Goal: Information Seeking & Learning: Learn about a topic

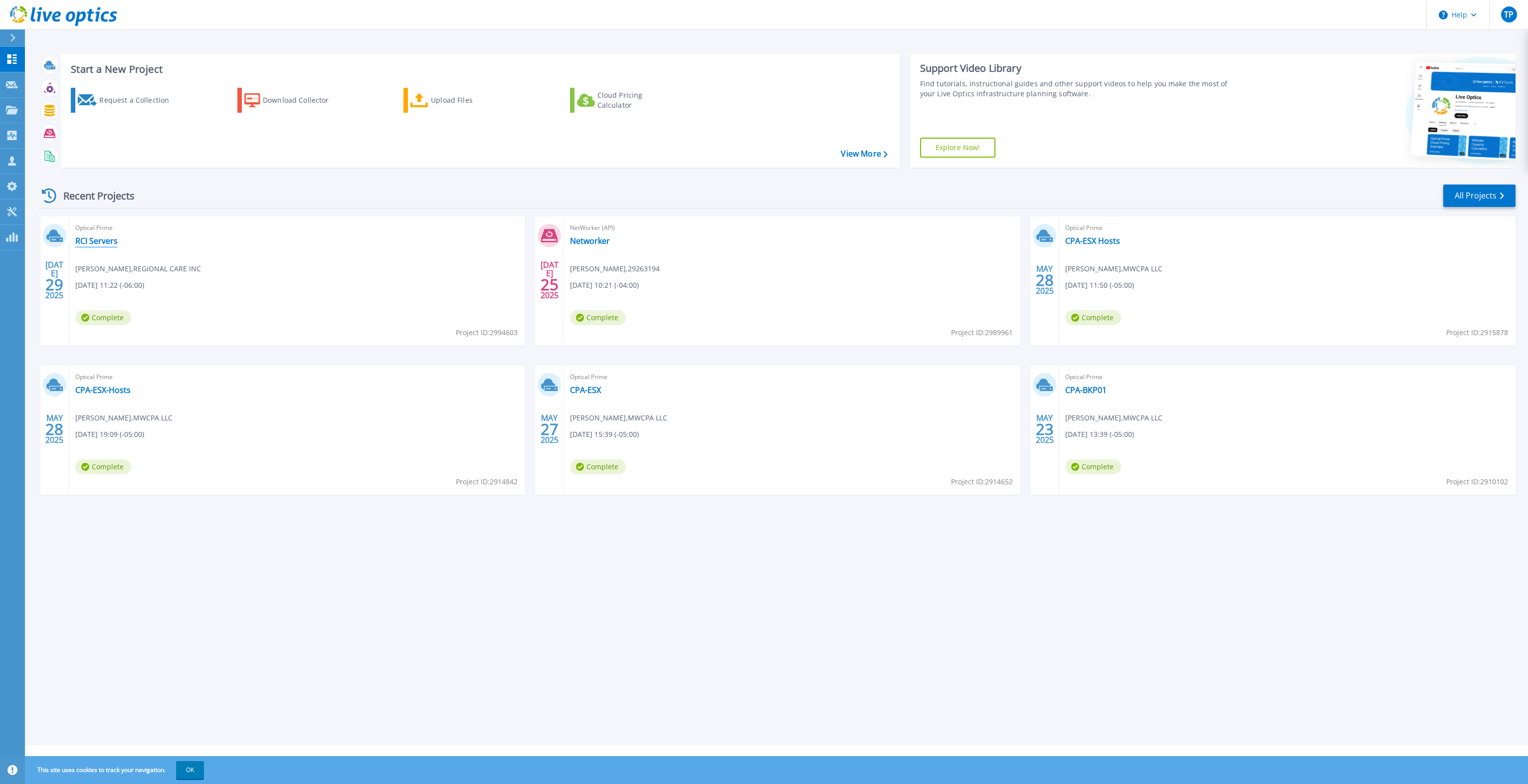
click at [104, 240] on link "RCI Servers" at bounding box center [97, 240] width 42 height 10
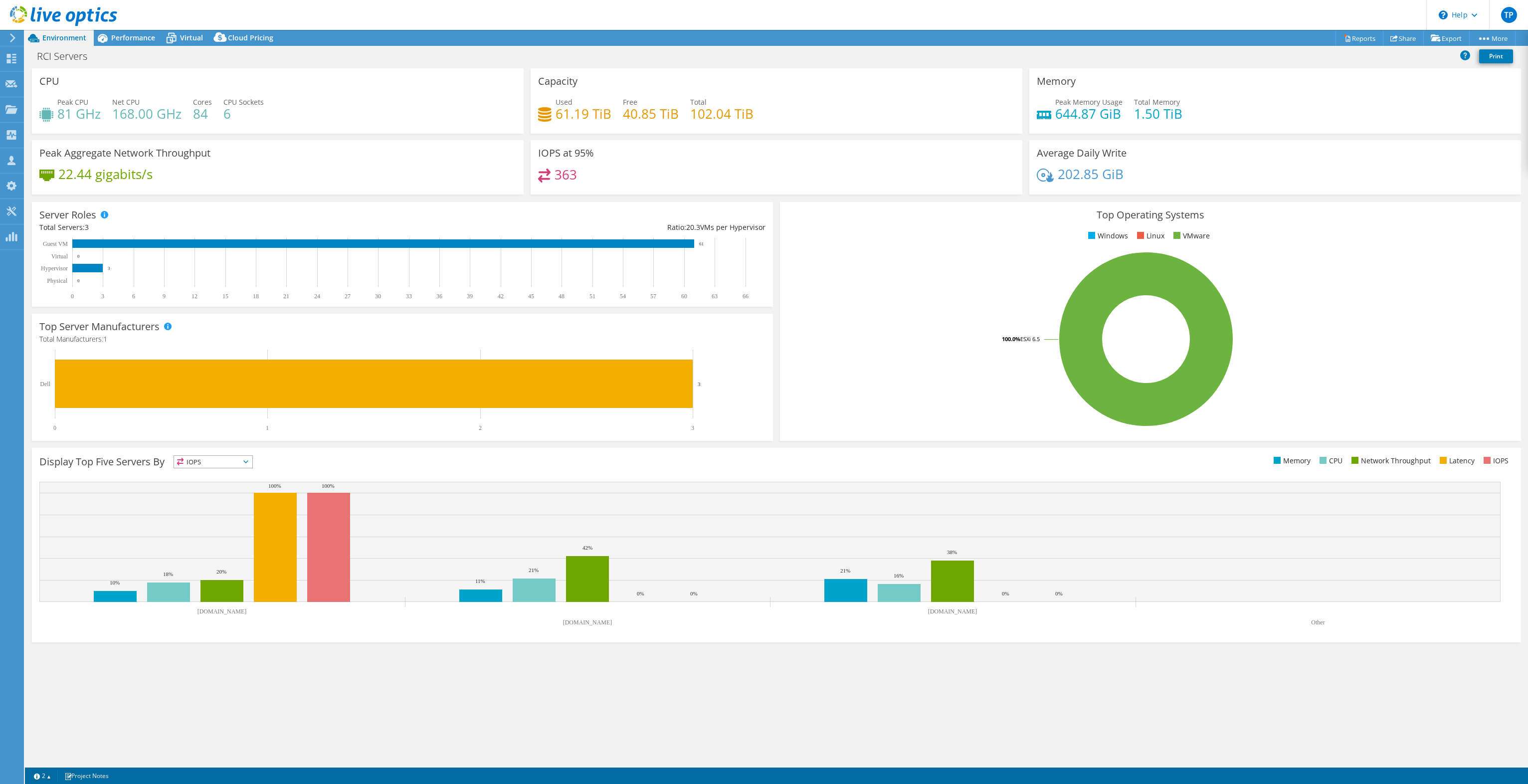
select select "USD"
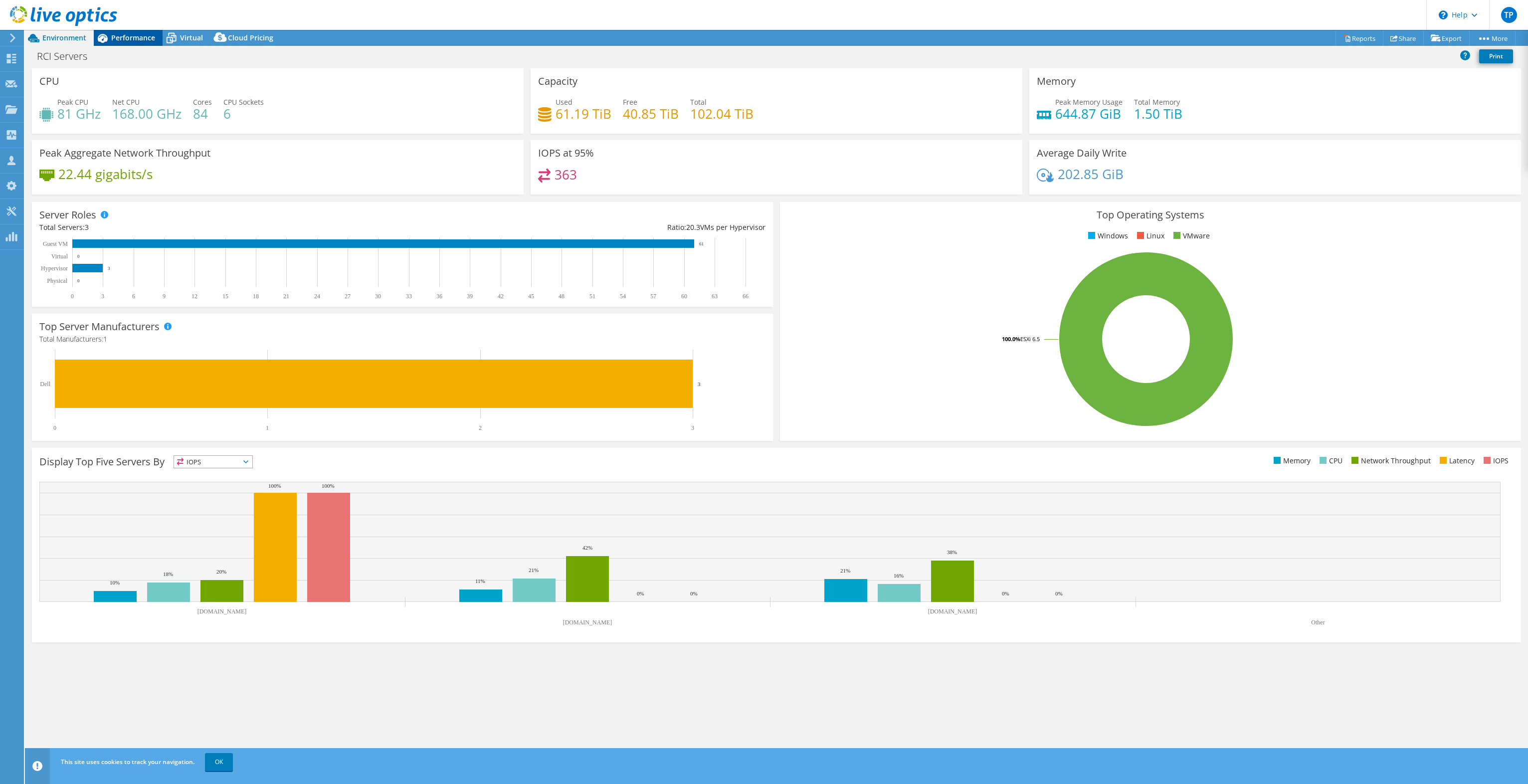
click at [129, 37] on span "Performance" at bounding box center [133, 37] width 44 height 10
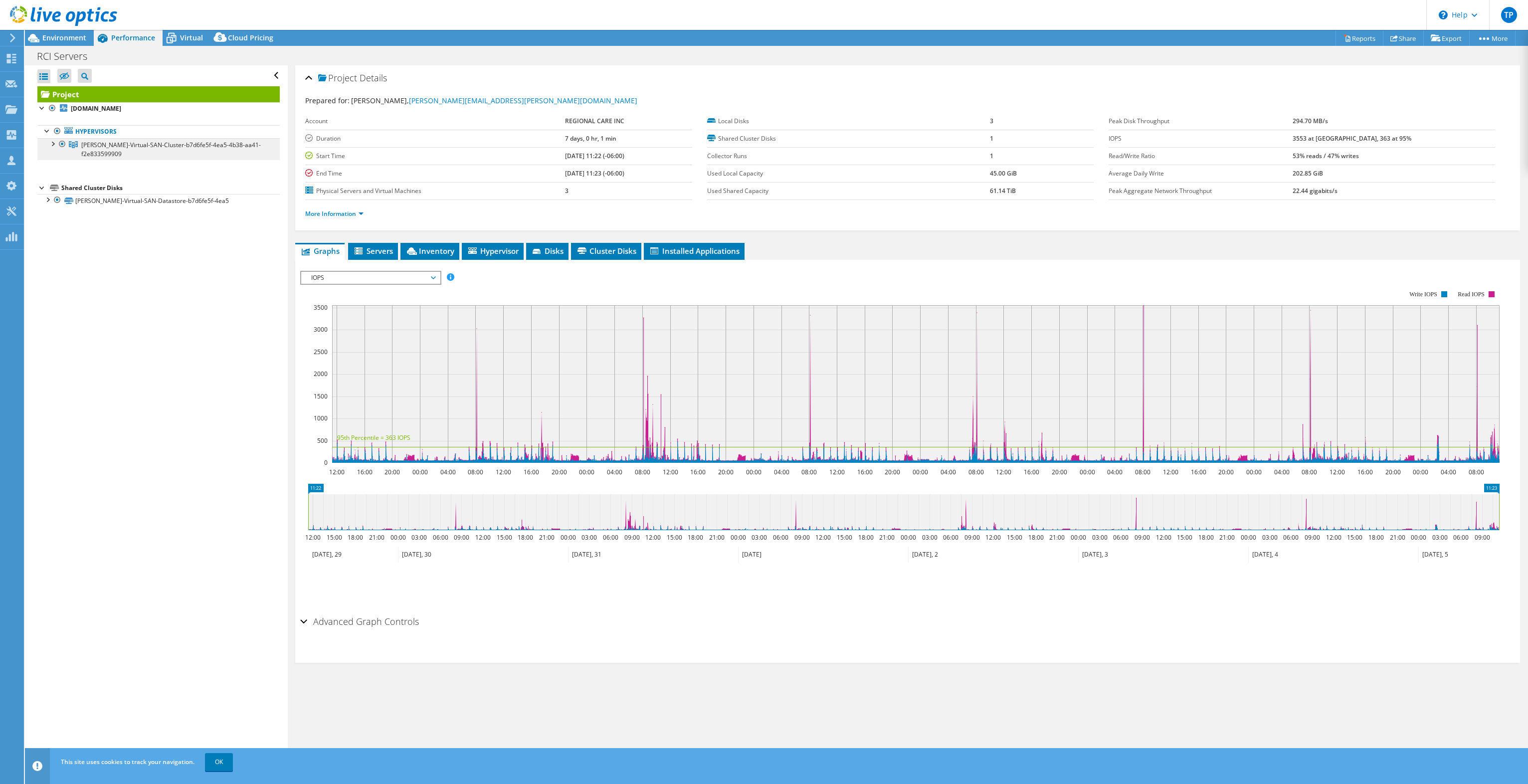
click at [97, 152] on span "[PERSON_NAME]-Virtual-SAN-Cluster-b7d6fe5f-4ea5-4b38-aa41-f2e833599909" at bounding box center [170, 149] width 179 height 18
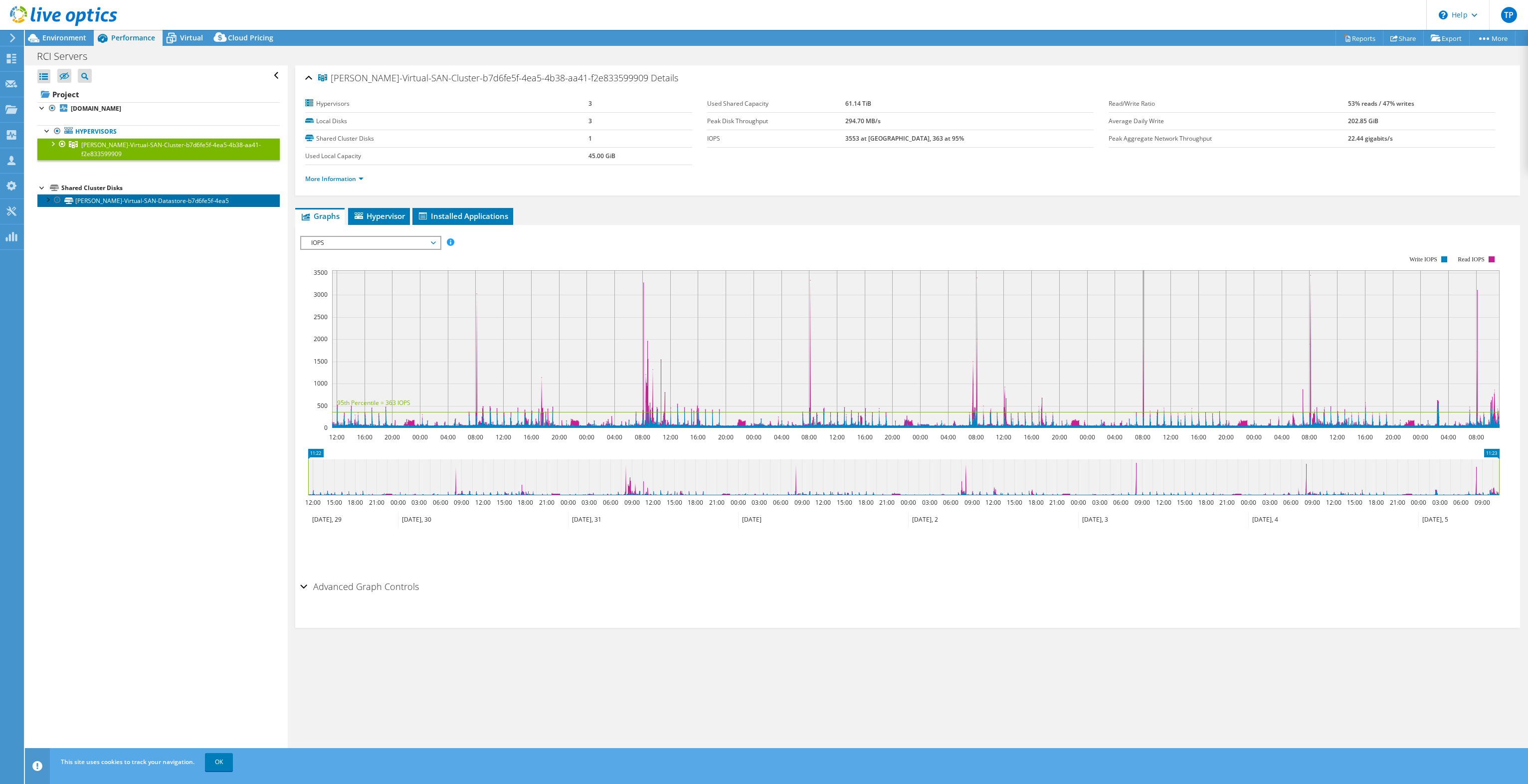
click at [115, 202] on link "[PERSON_NAME]-Virtual-SAN-Datastore-b7d6fe5f-4ea5" at bounding box center [159, 200] width 243 height 13
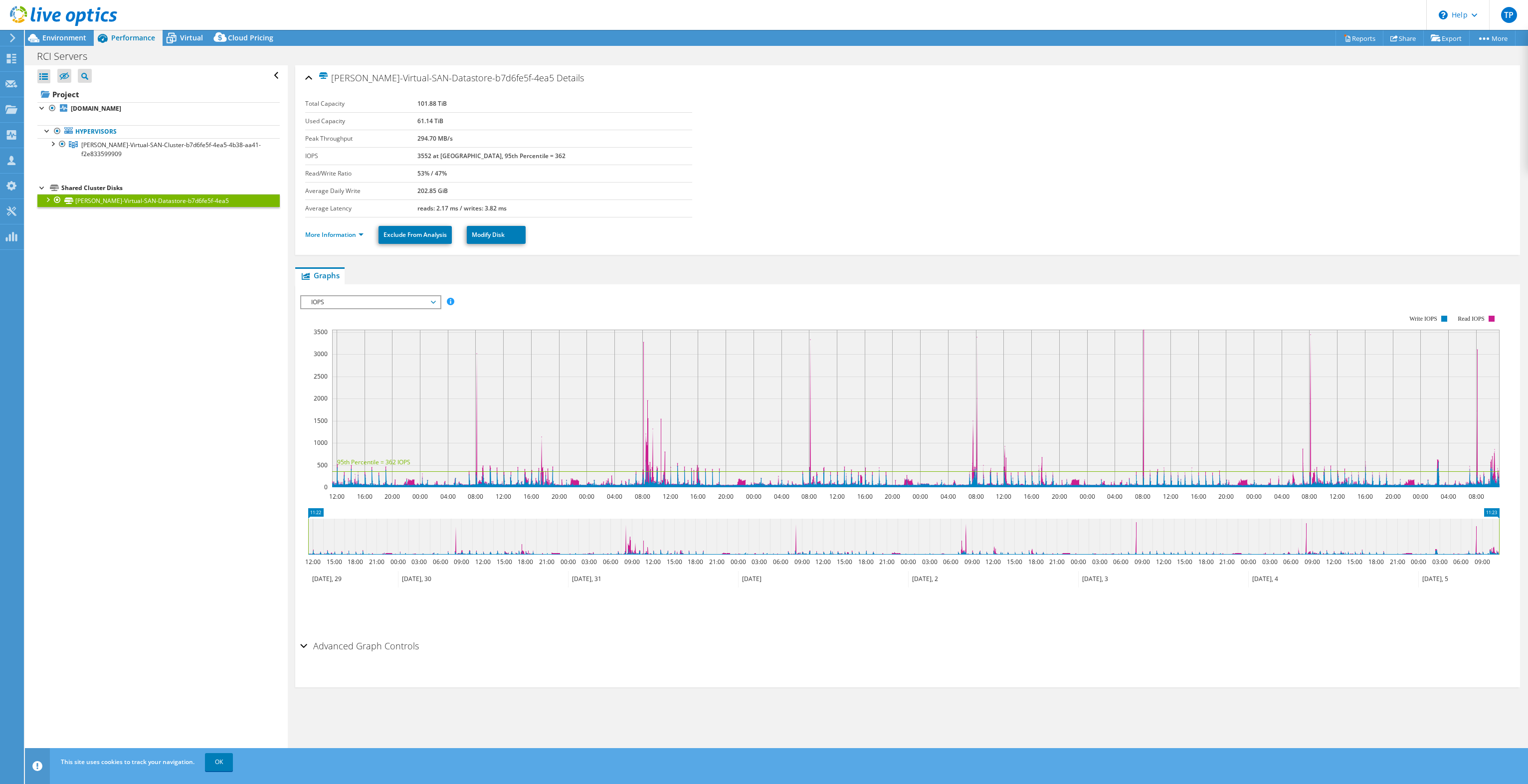
click at [364, 298] on span "IOPS" at bounding box center [370, 302] width 128 height 12
click at [395, 280] on ul "Graphs Servers Inventory Hypervisor Disks Cluster Disks Installed Applications" at bounding box center [907, 275] width 1225 height 17
click at [339, 237] on li "More Information" at bounding box center [337, 235] width 64 height 11
click at [336, 230] on li "More Information" at bounding box center [337, 235] width 64 height 11
click at [335, 237] on li "More Information" at bounding box center [337, 235] width 64 height 11
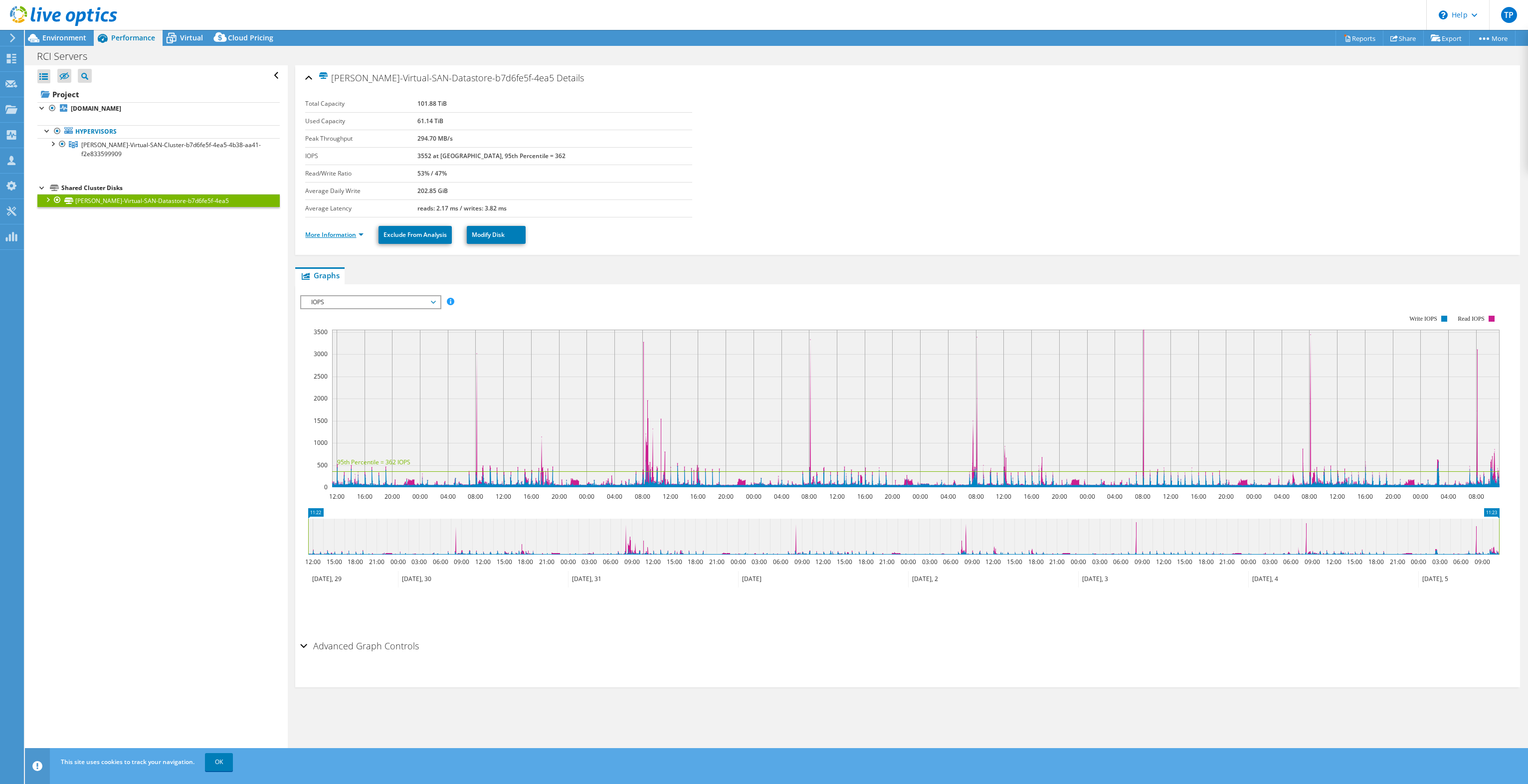
click at [347, 231] on link "More Information" at bounding box center [334, 234] width 59 height 8
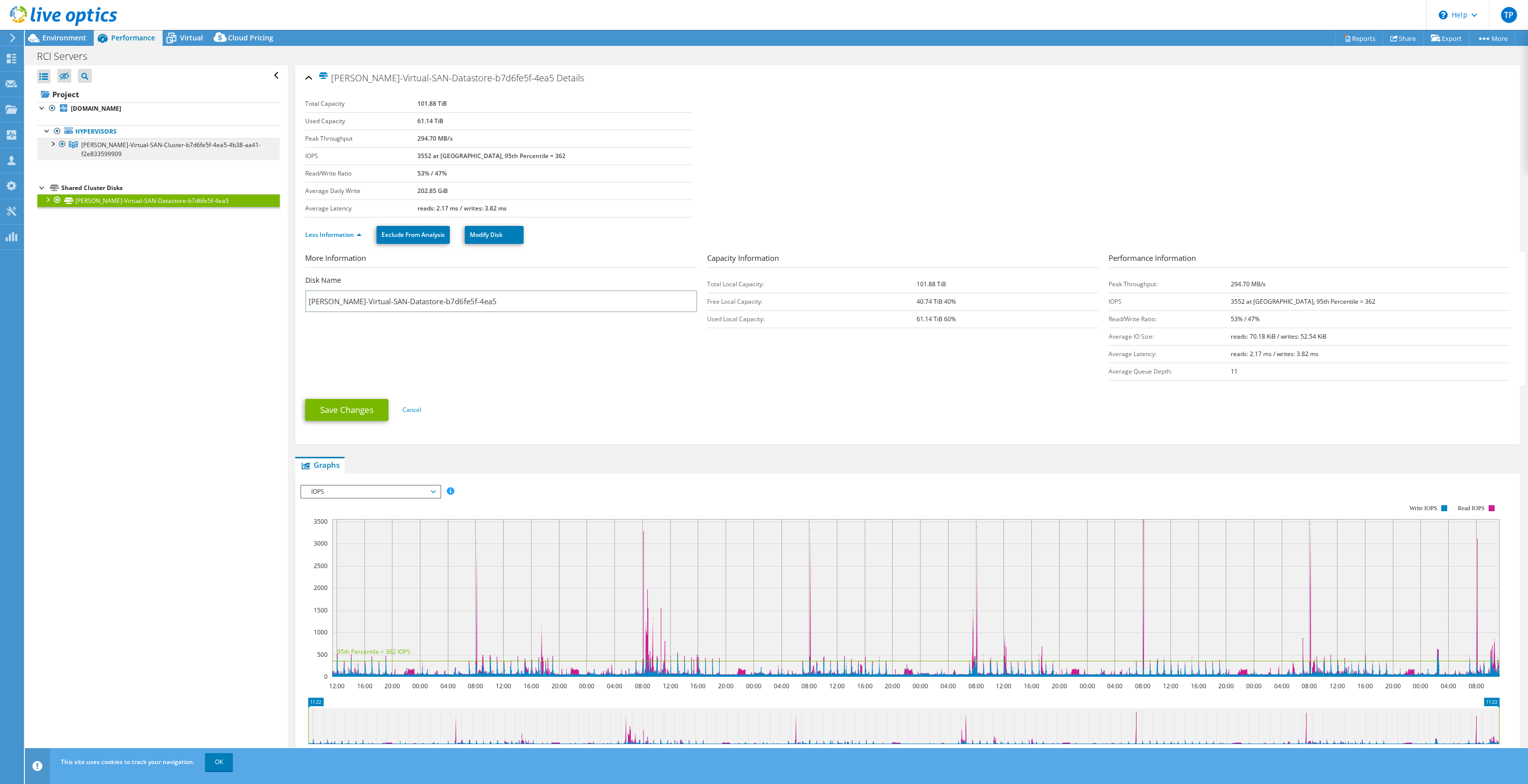
click at [137, 153] on link "[PERSON_NAME]-Virtual-SAN-Cluster-b7d6fe5f-4ea5-4b38-aa41-f2e833599909" at bounding box center [159, 149] width 243 height 22
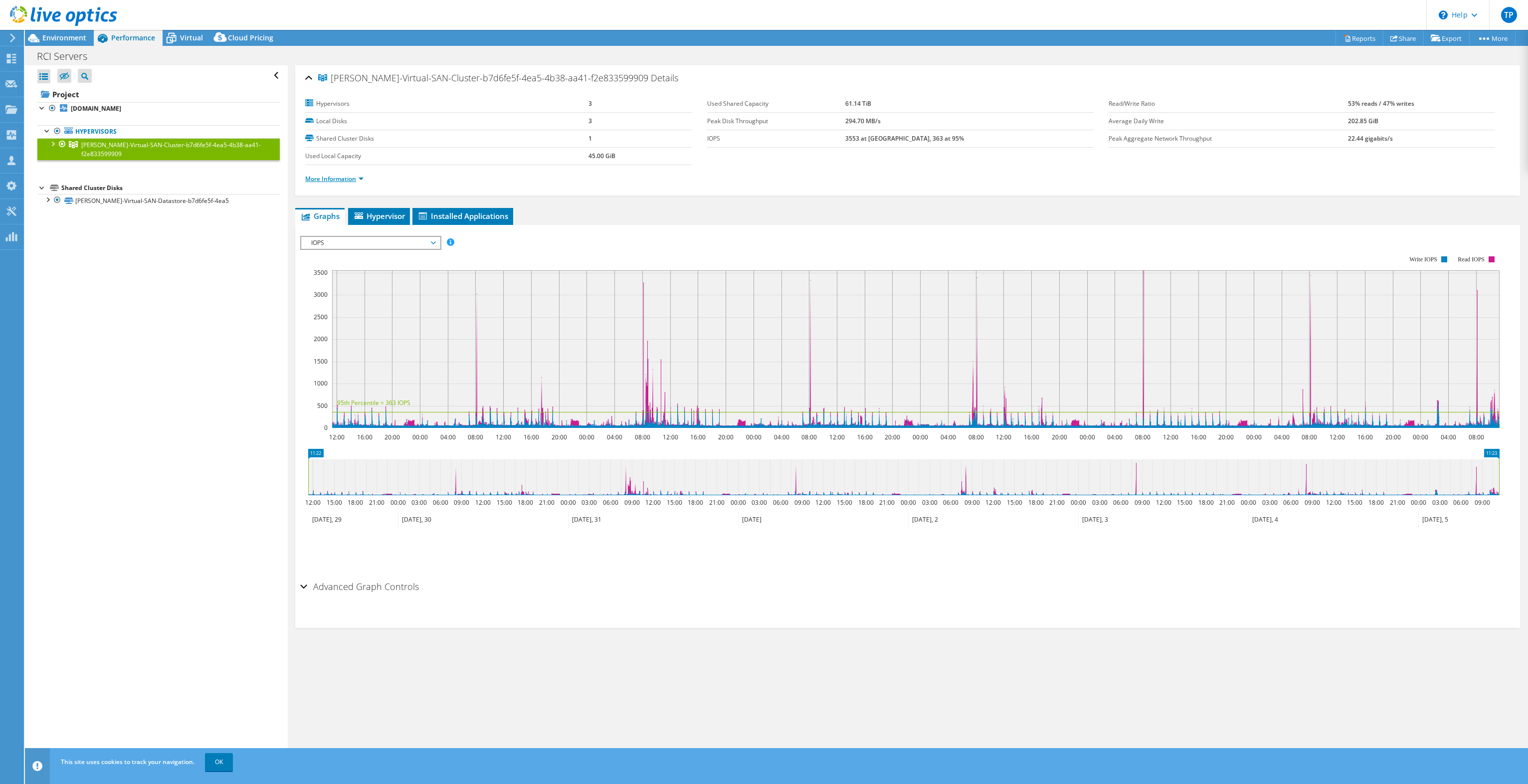
click at [346, 177] on link "More Information" at bounding box center [334, 178] width 59 height 8
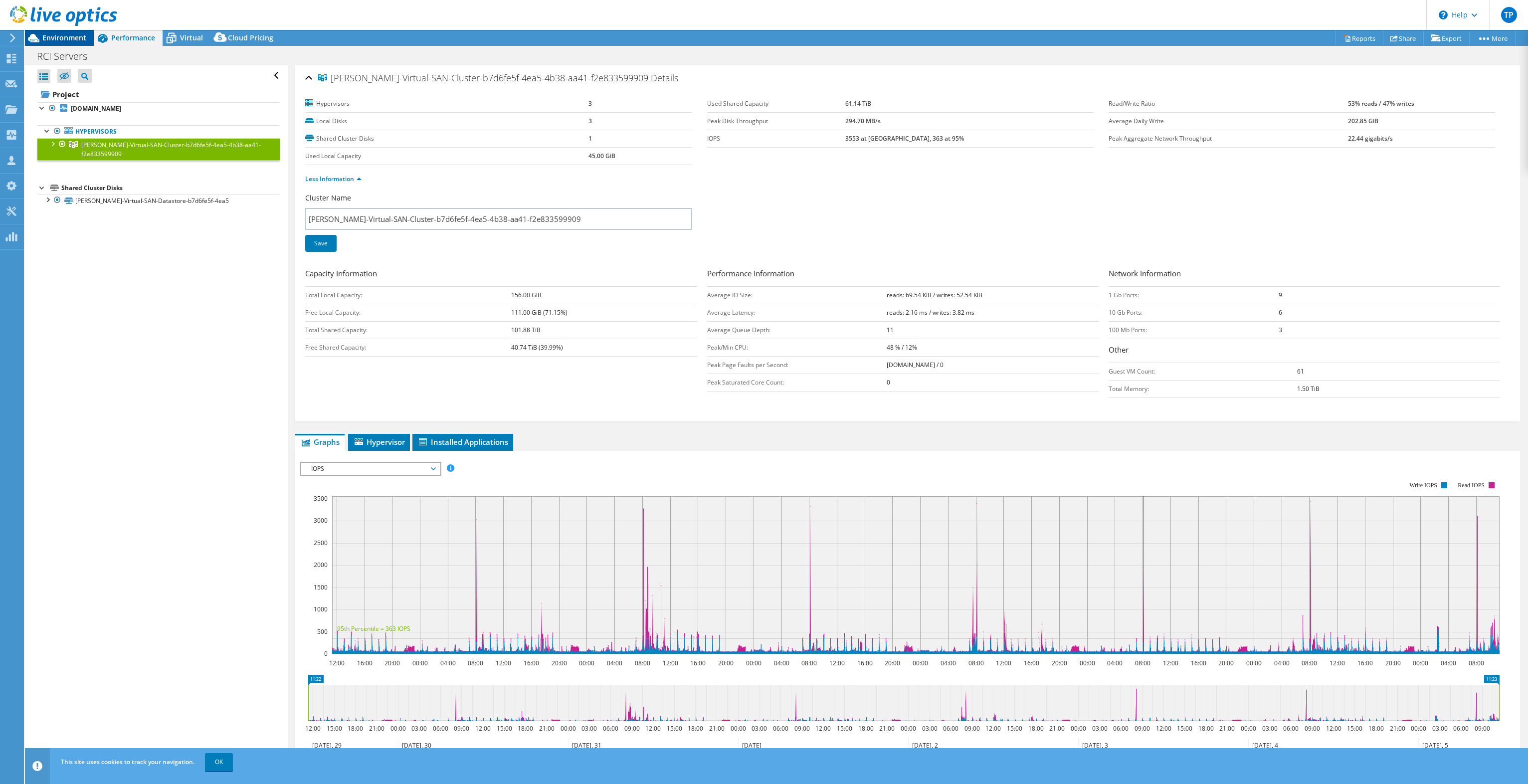
click at [59, 34] on span "Environment" at bounding box center [64, 37] width 44 height 10
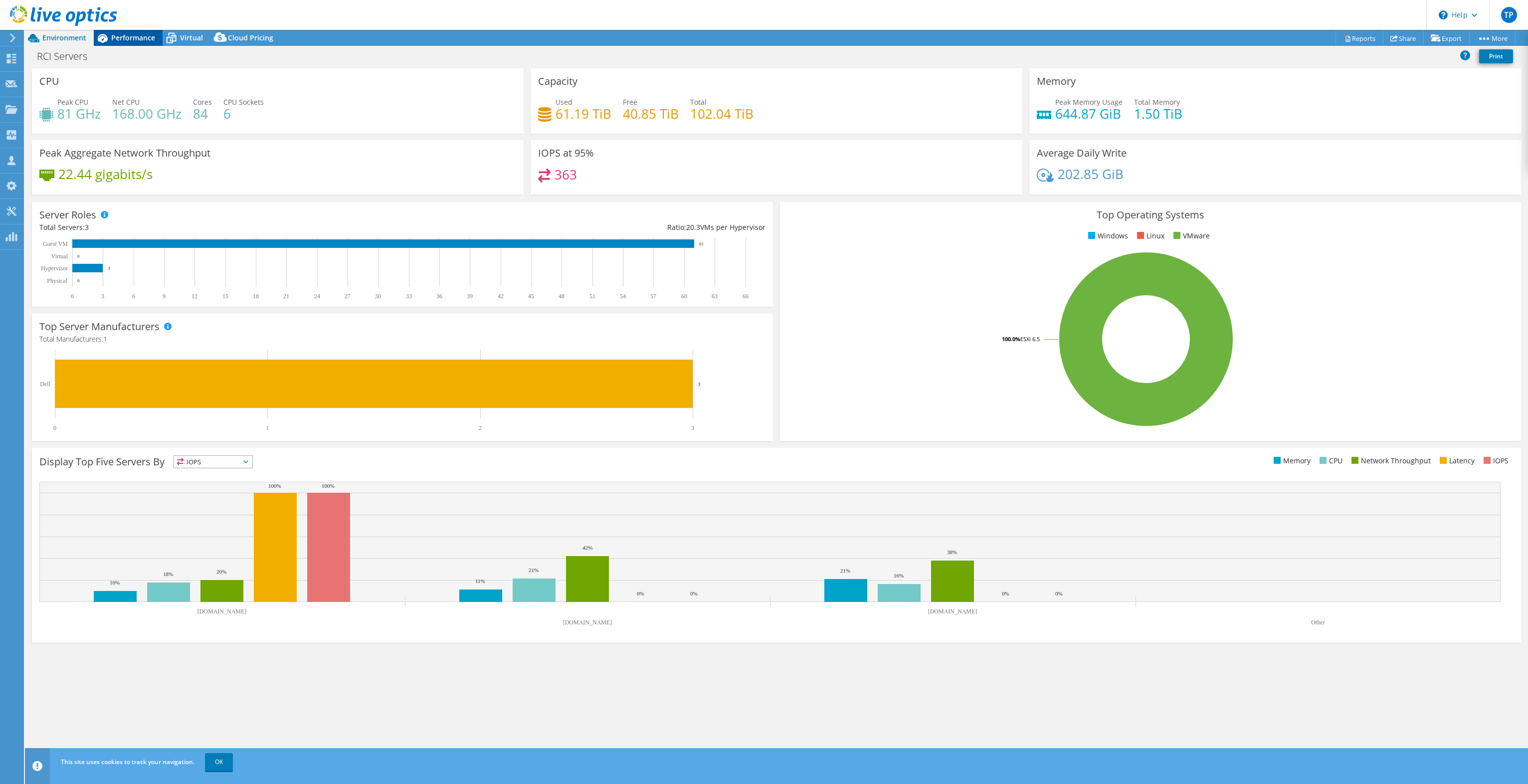
click at [137, 39] on span "Performance" at bounding box center [133, 37] width 44 height 10
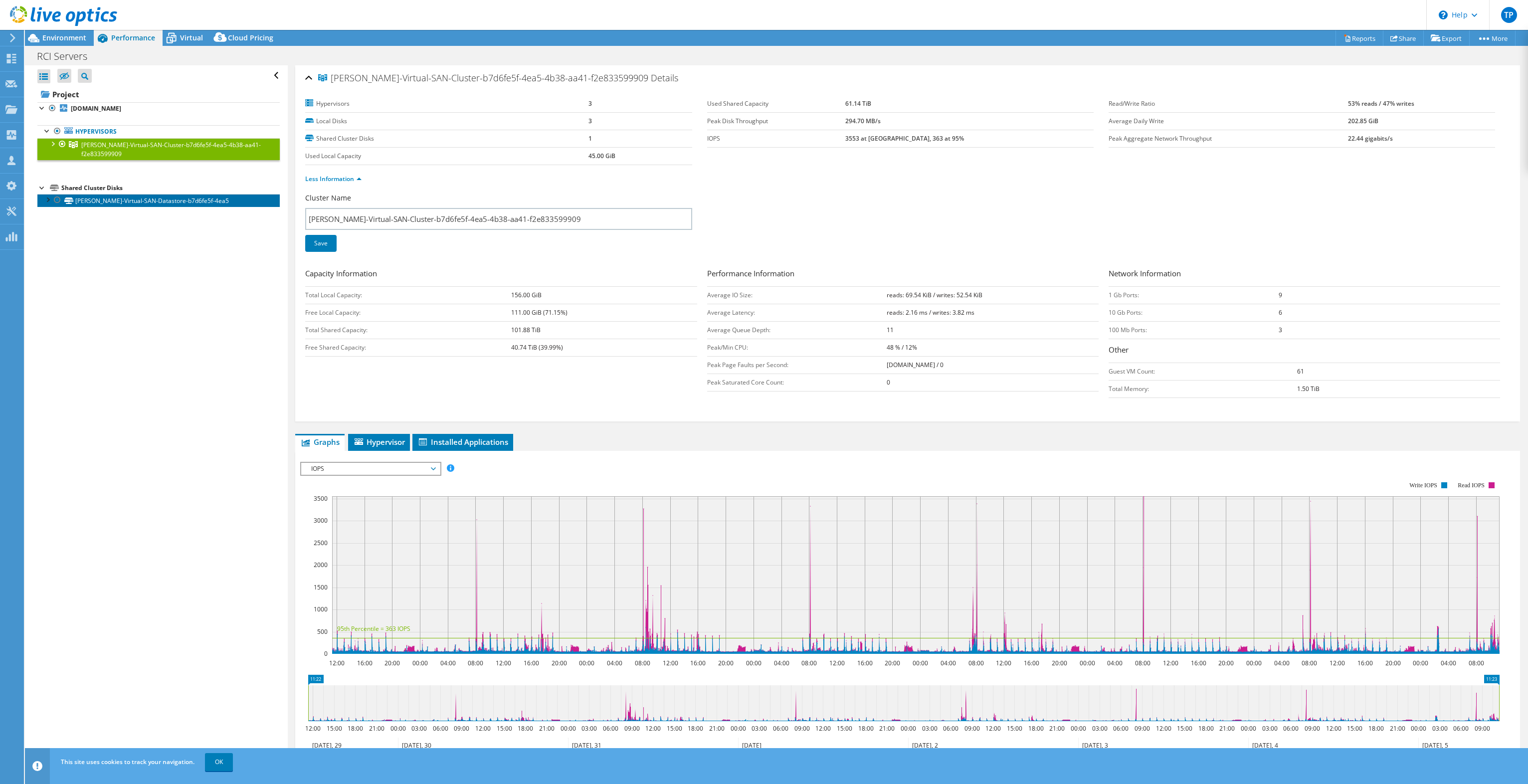
click at [146, 202] on link "[PERSON_NAME]-Virtual-SAN-Datastore-b7d6fe5f-4ea5" at bounding box center [159, 200] width 243 height 13
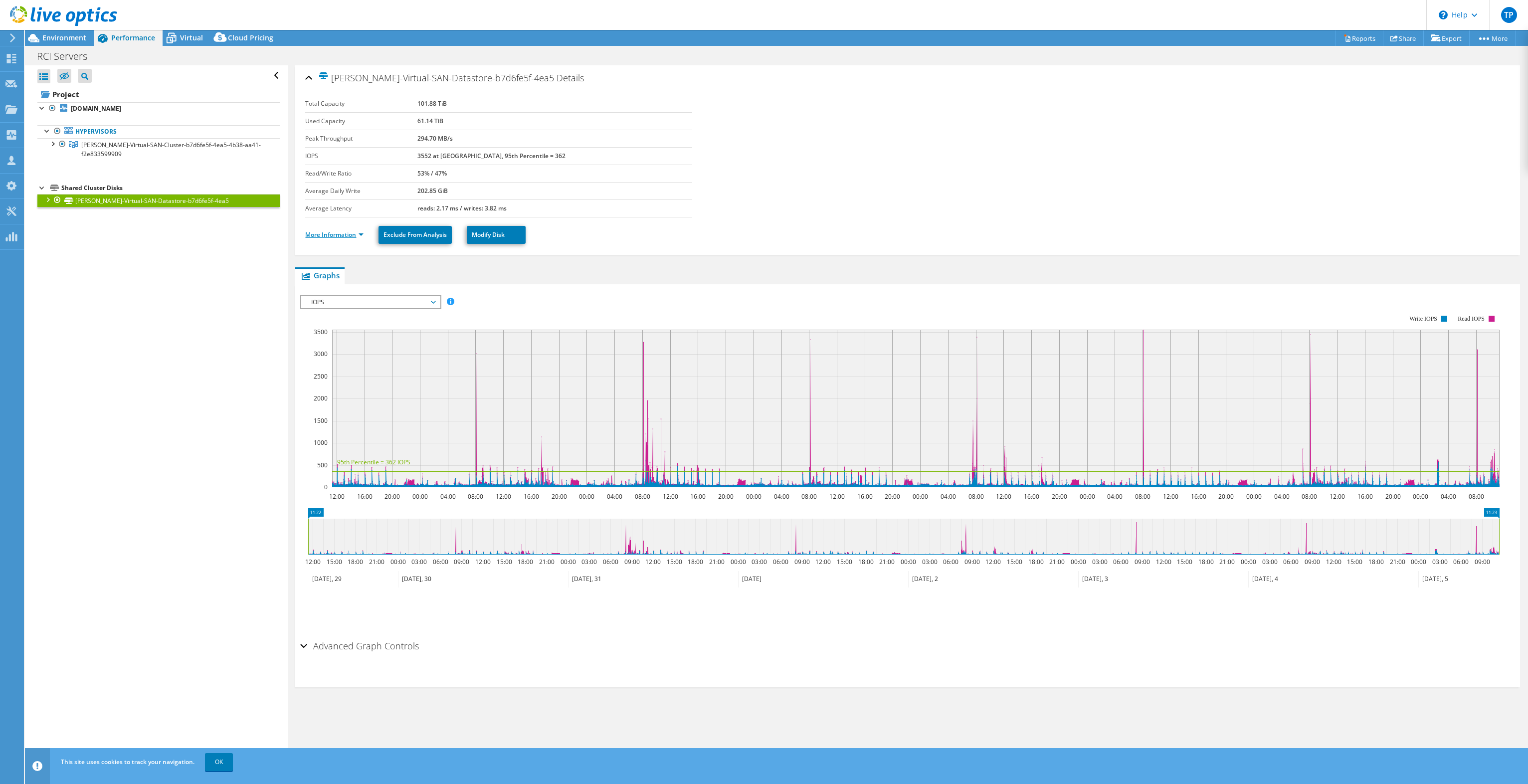
click at [333, 234] on link "More Information" at bounding box center [334, 234] width 59 height 8
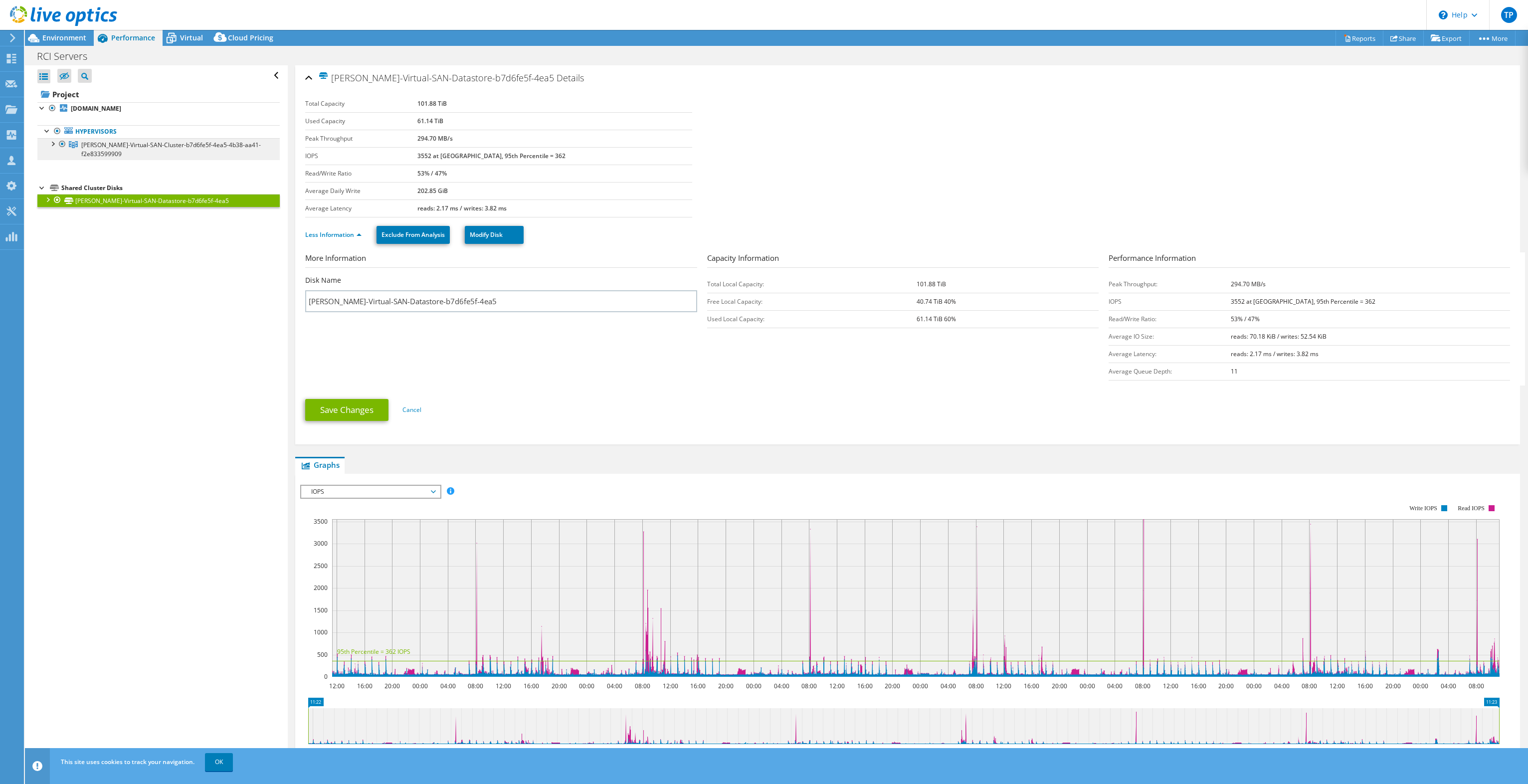
click at [197, 146] on span "[PERSON_NAME]-Virtual-SAN-Cluster-b7d6fe5f-4ea5-4b38-aa41-f2e833599909" at bounding box center [170, 149] width 179 height 18
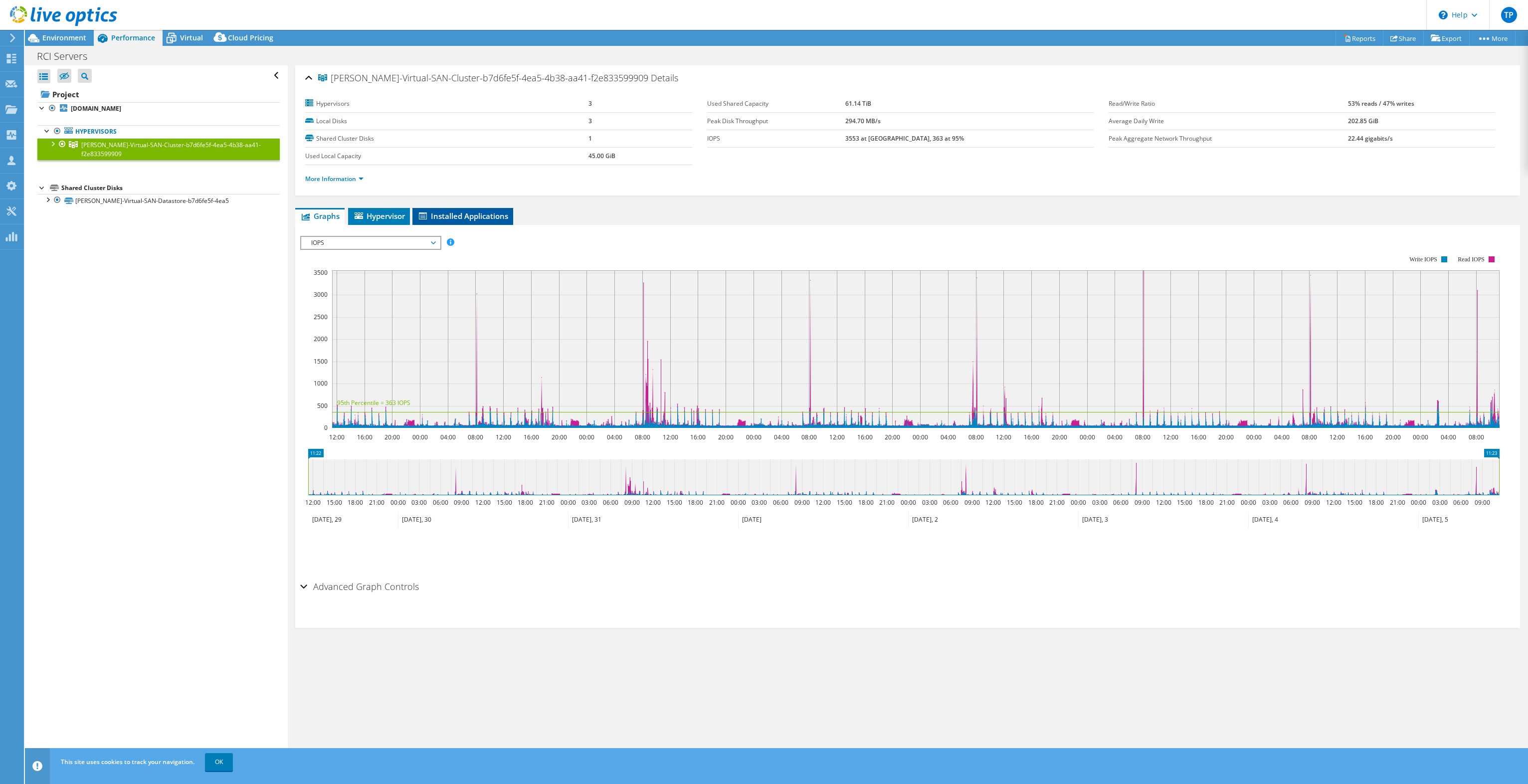
click at [455, 211] on span "Installed Applications" at bounding box center [463, 216] width 91 height 10
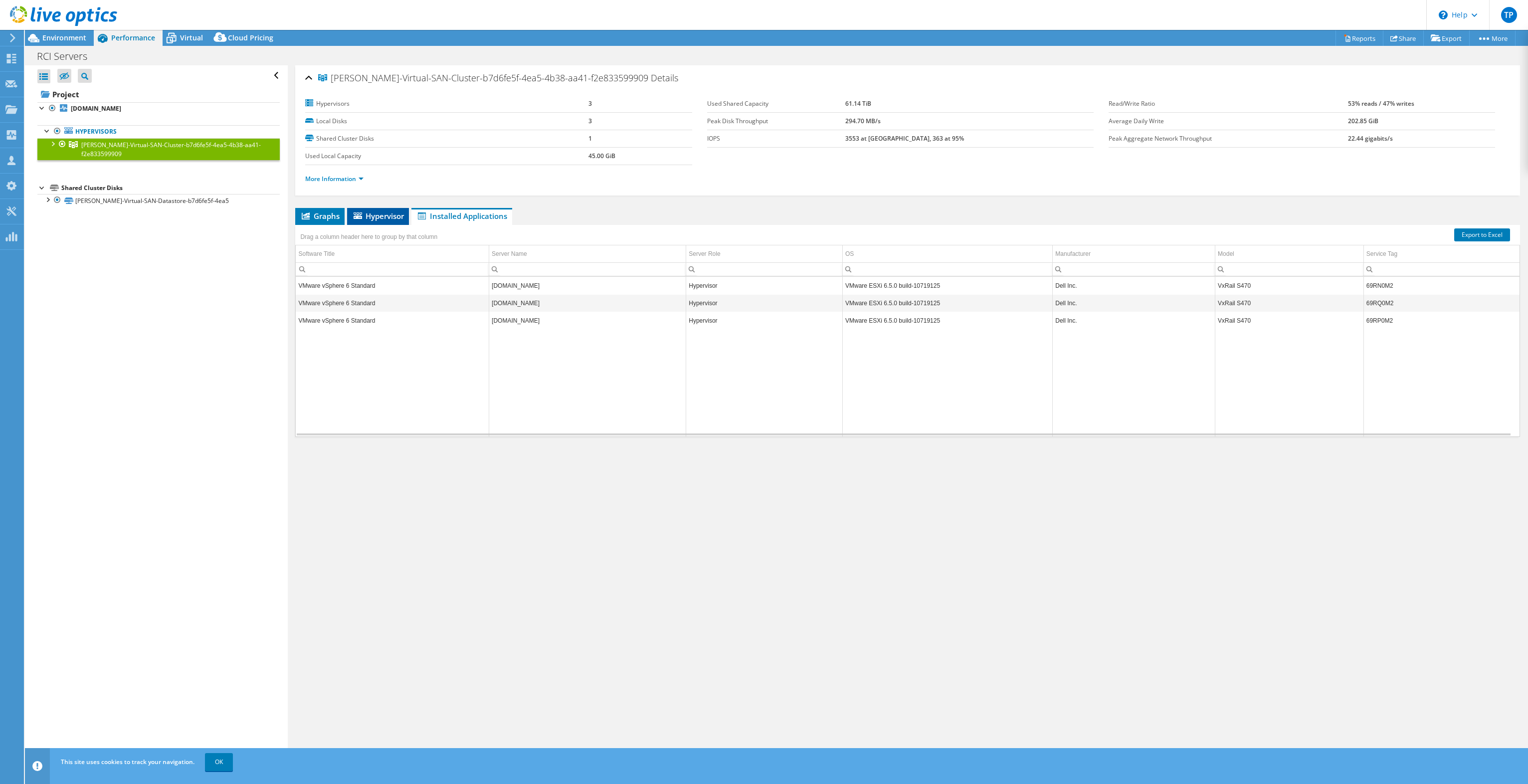
click at [394, 215] on span "Hypervisor" at bounding box center [378, 216] width 52 height 10
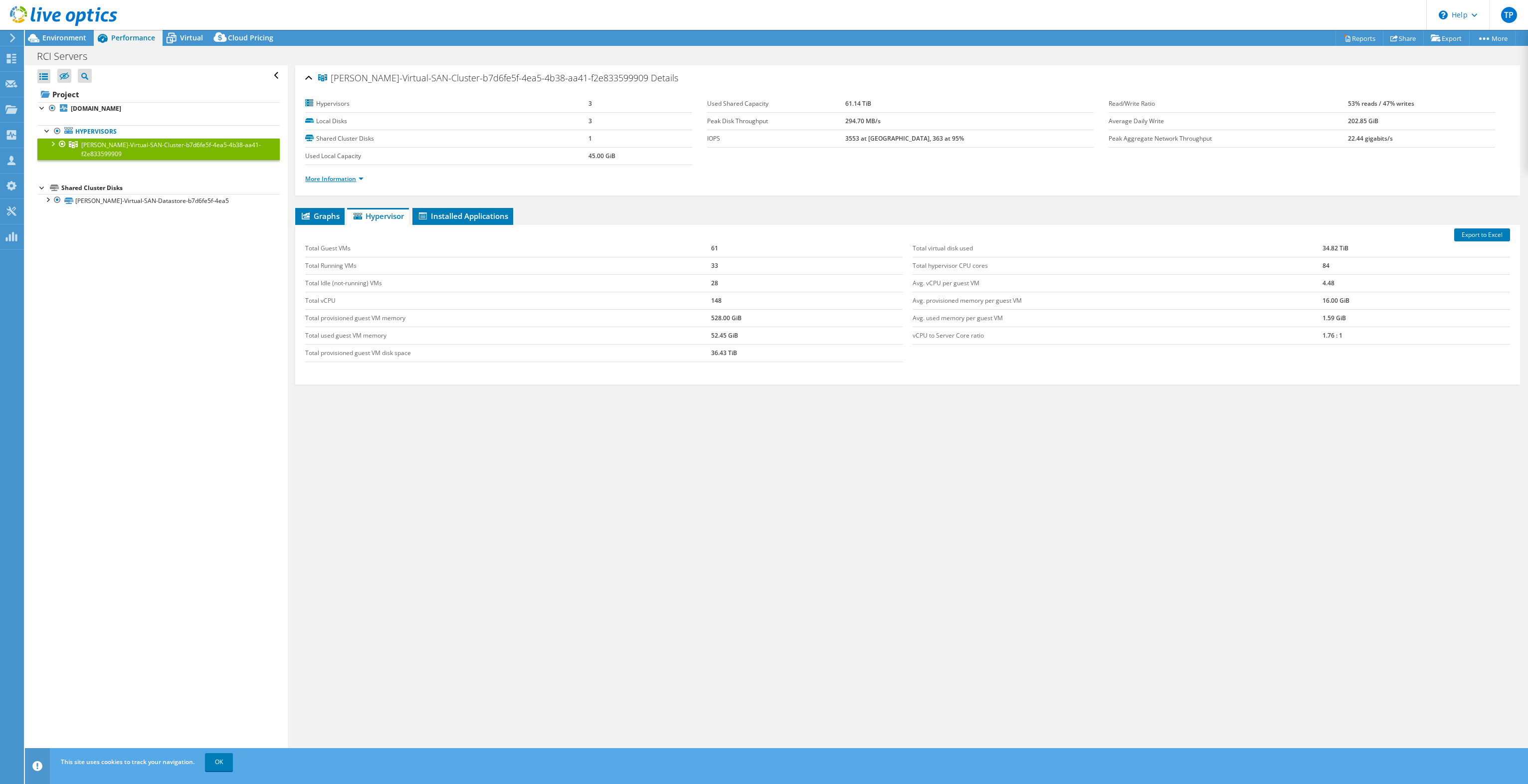
click at [341, 174] on link "More Information" at bounding box center [334, 178] width 59 height 8
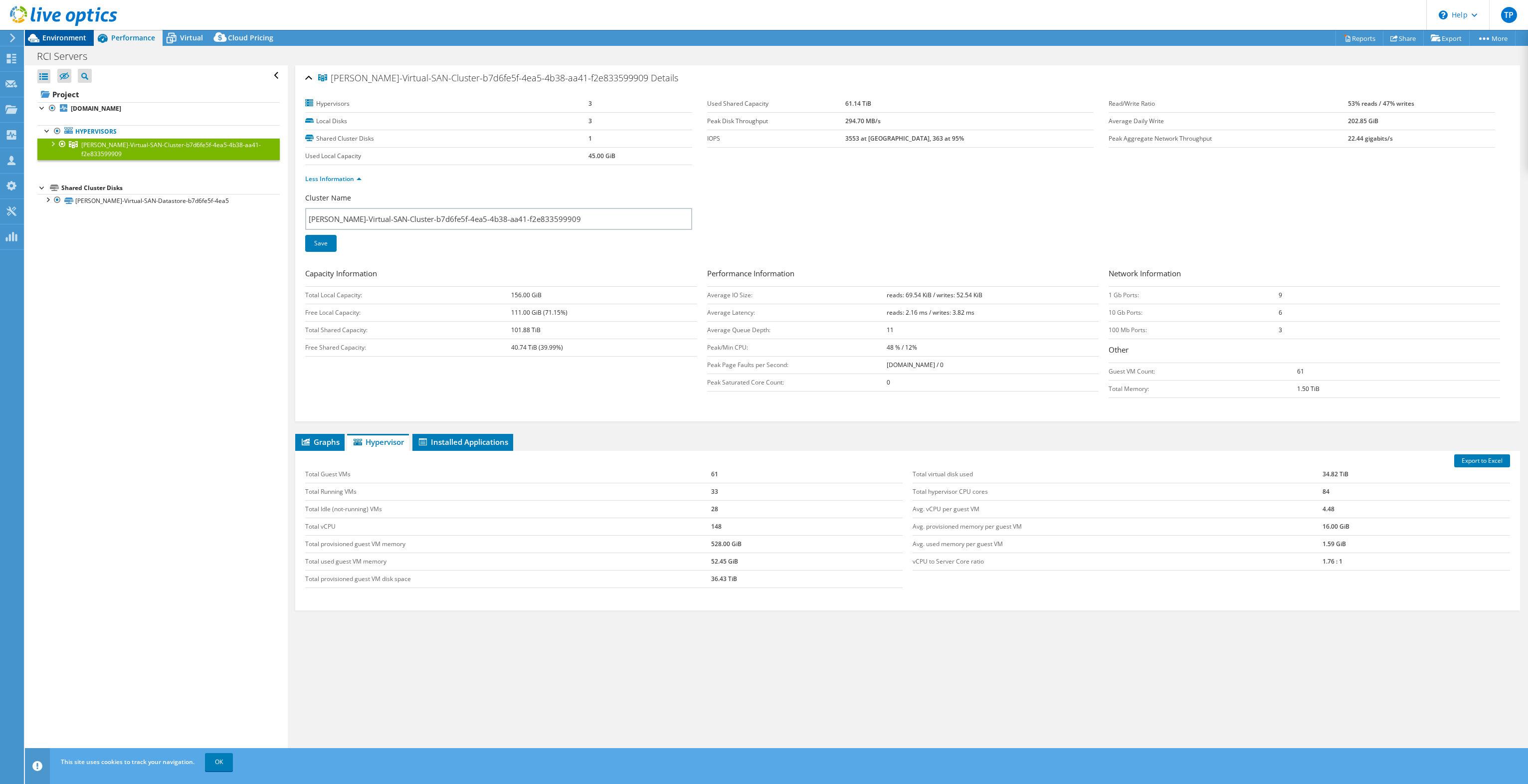
click at [71, 40] on span "Environment" at bounding box center [64, 37] width 44 height 10
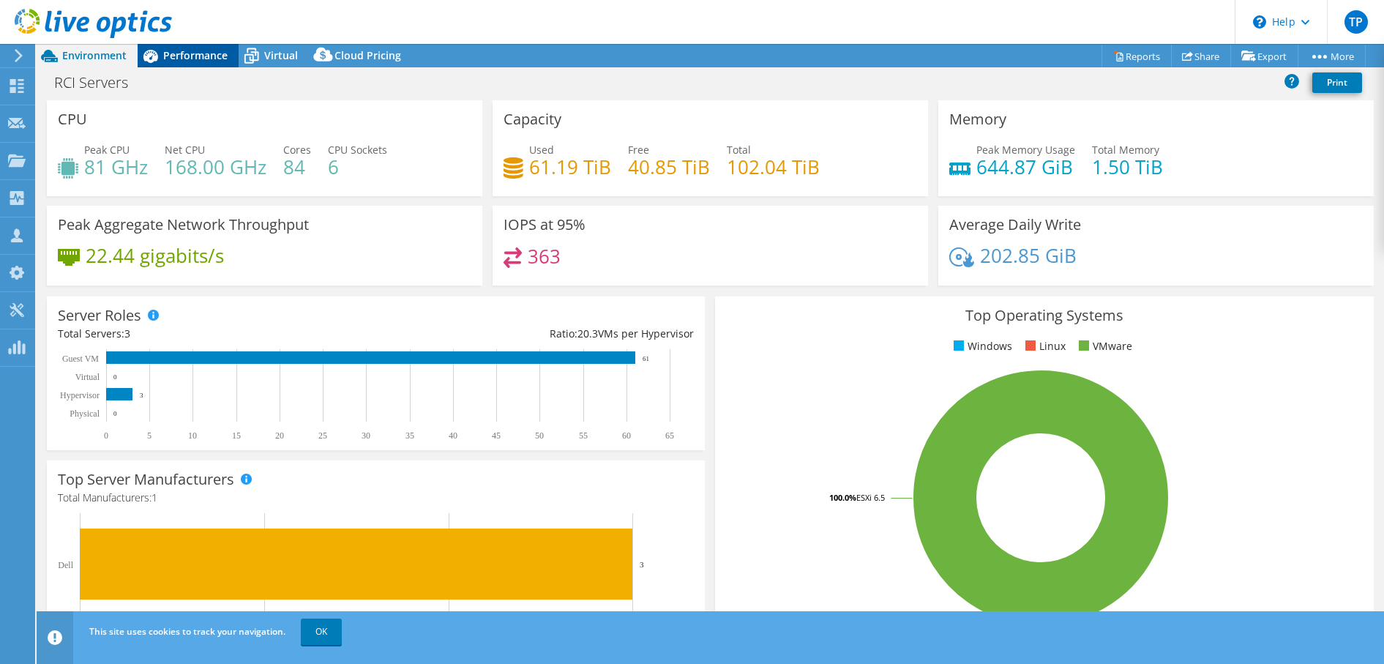
drag, startPoint x: 177, startPoint y: 46, endPoint x: 206, endPoint y: 190, distance: 147.0
click at [177, 46] on div "Performance" at bounding box center [188, 55] width 101 height 23
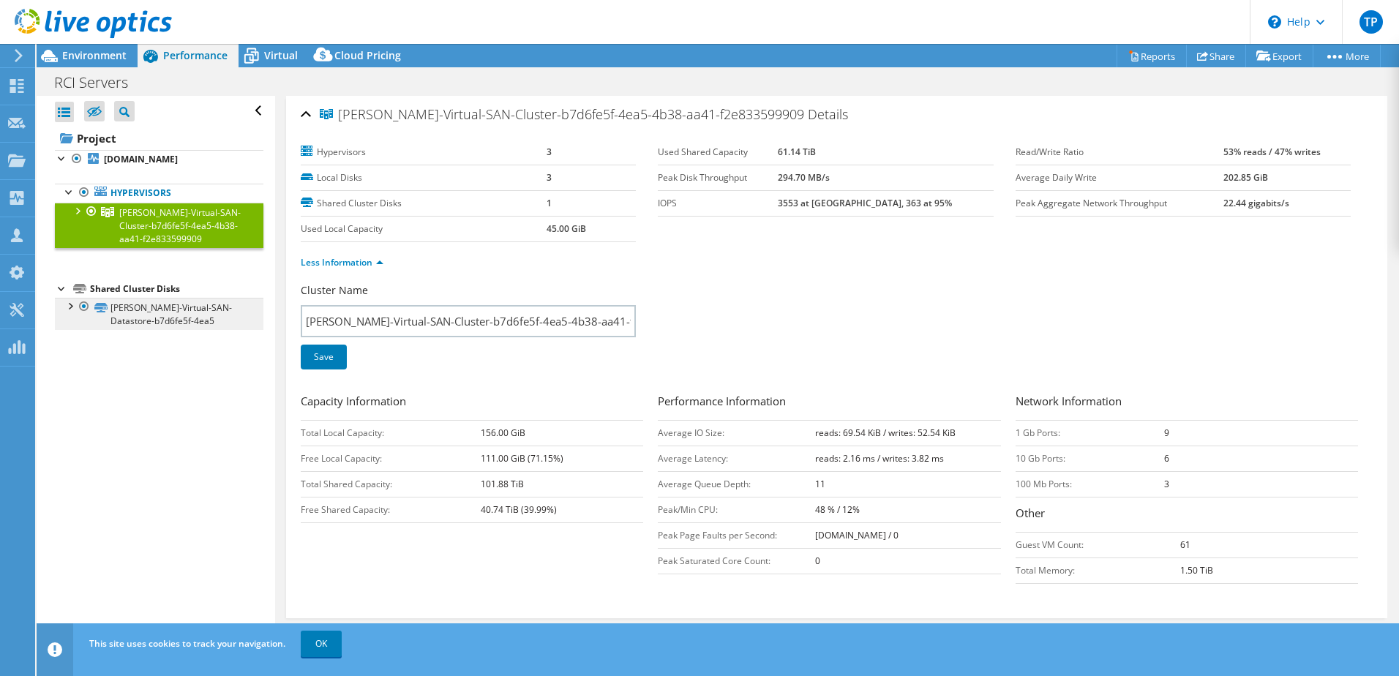
click at [161, 332] on div "Open All Close All Hide Excluded Nodes Project Tree Filter" at bounding box center [156, 372] width 238 height 552
click at [161, 307] on link "[PERSON_NAME]-Virtual-SAN-Datastore-b7d6fe5f-4ea5" at bounding box center [159, 314] width 209 height 32
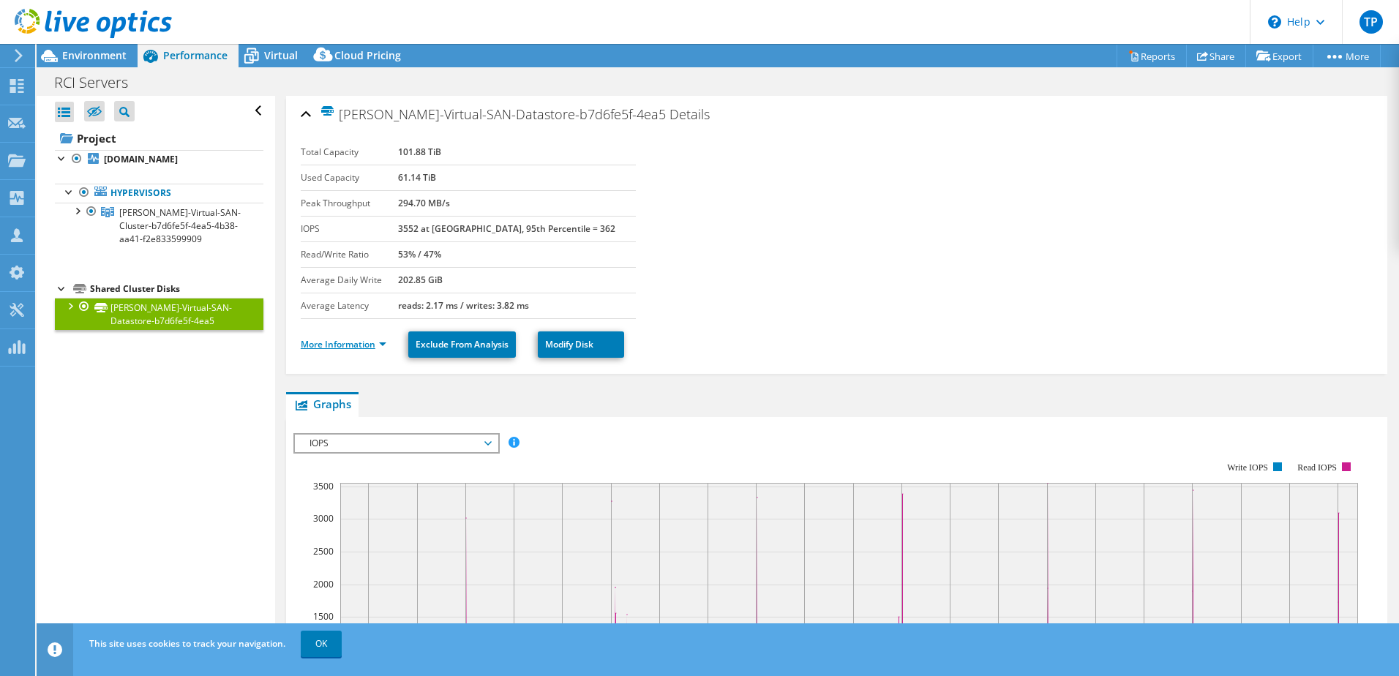
click at [335, 343] on link "More Information" at bounding box center [344, 344] width 86 height 12
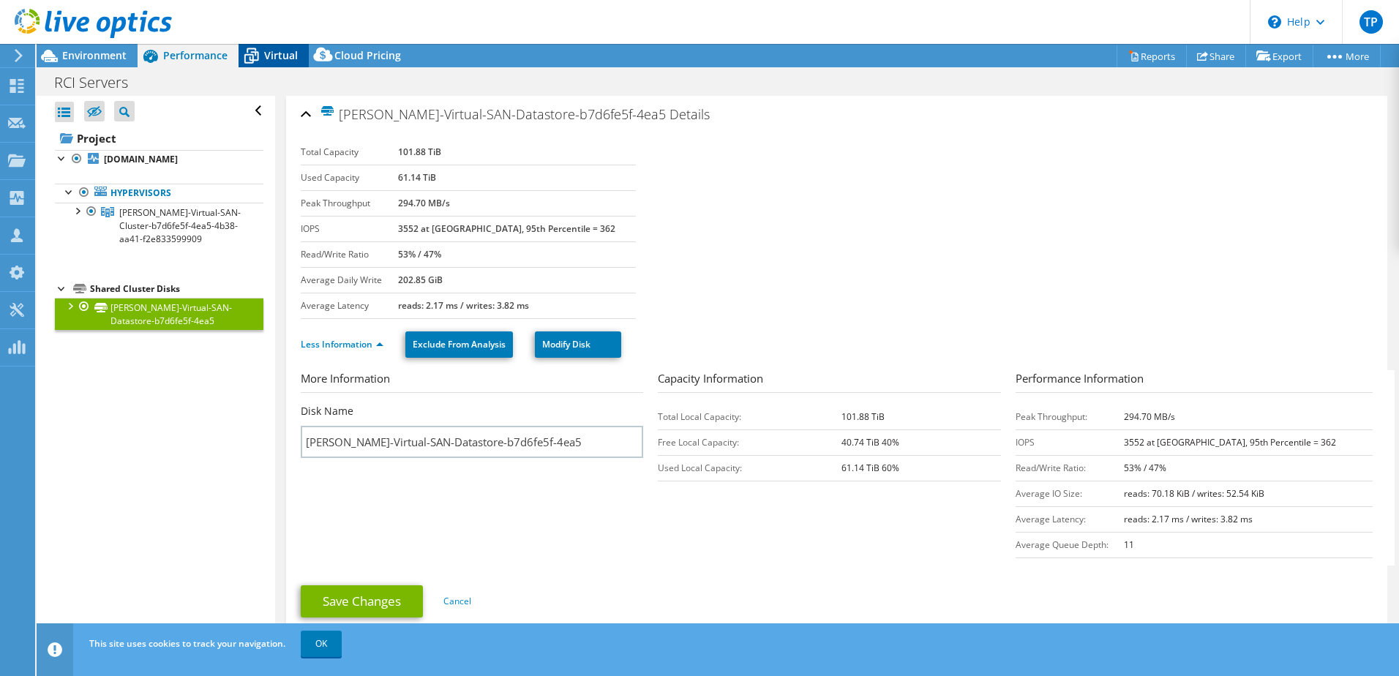
click at [259, 57] on icon at bounding box center [252, 56] width 26 height 26
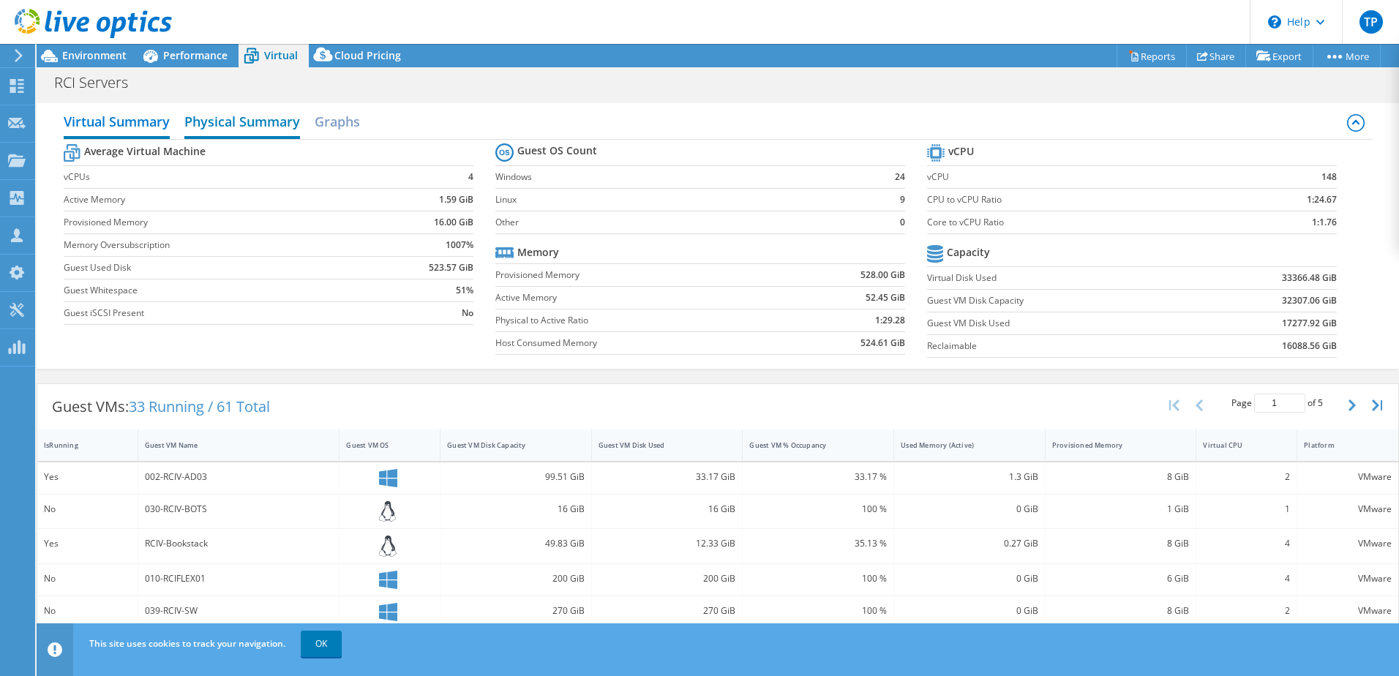
click at [209, 130] on h2 "Physical Summary" at bounding box center [242, 123] width 116 height 32
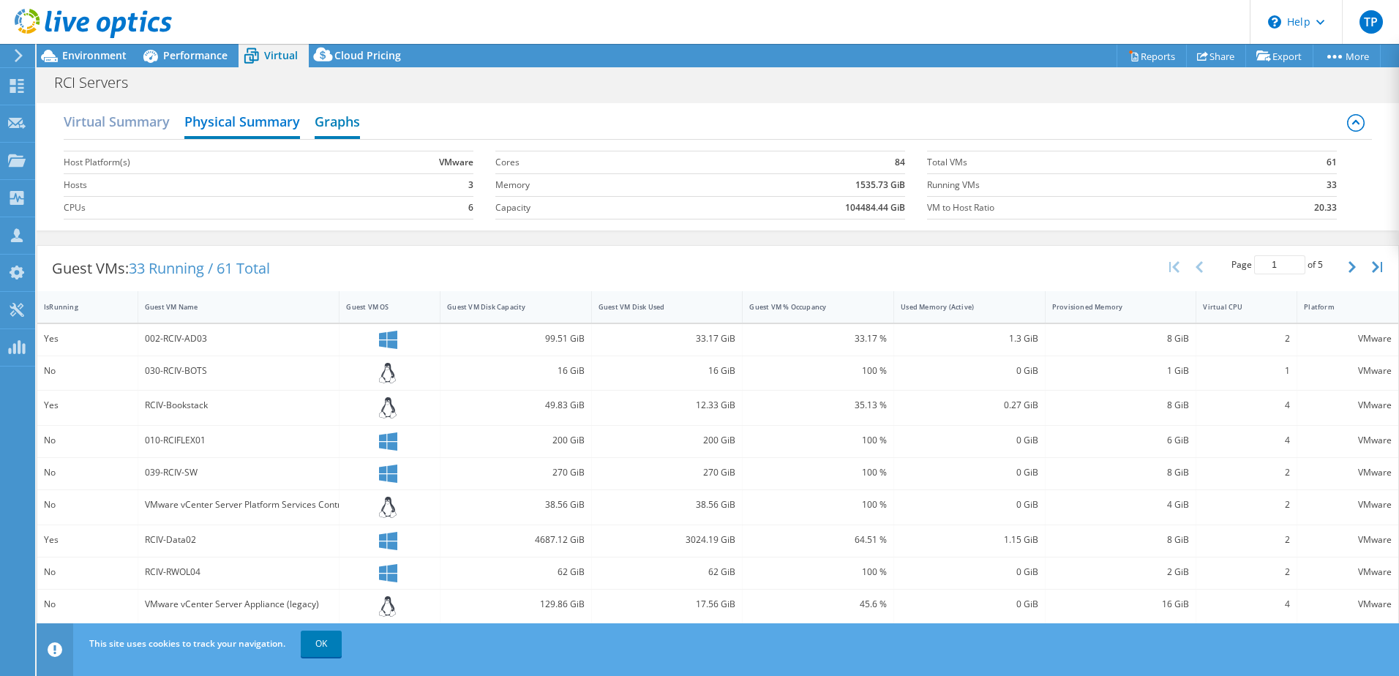
click at [329, 124] on h2 "Graphs" at bounding box center [337, 123] width 45 height 32
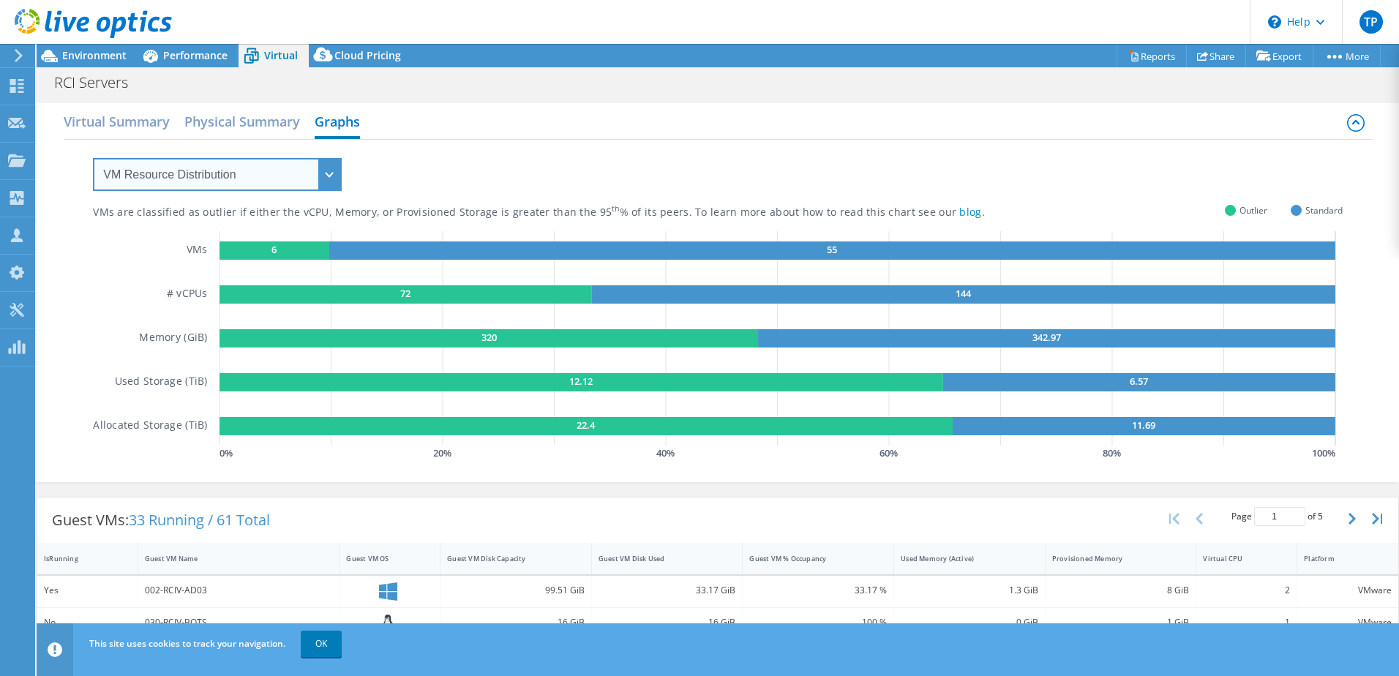
click at [338, 180] on select "VM Resource Distribution Provisioning Contrast Over Provisioning" at bounding box center [217, 174] width 249 height 33
select select "Over Provisioning"
click at [93, 158] on select "VM Resource Distribution Provisioning Contrast Over Provisioning" at bounding box center [217, 174] width 249 height 33
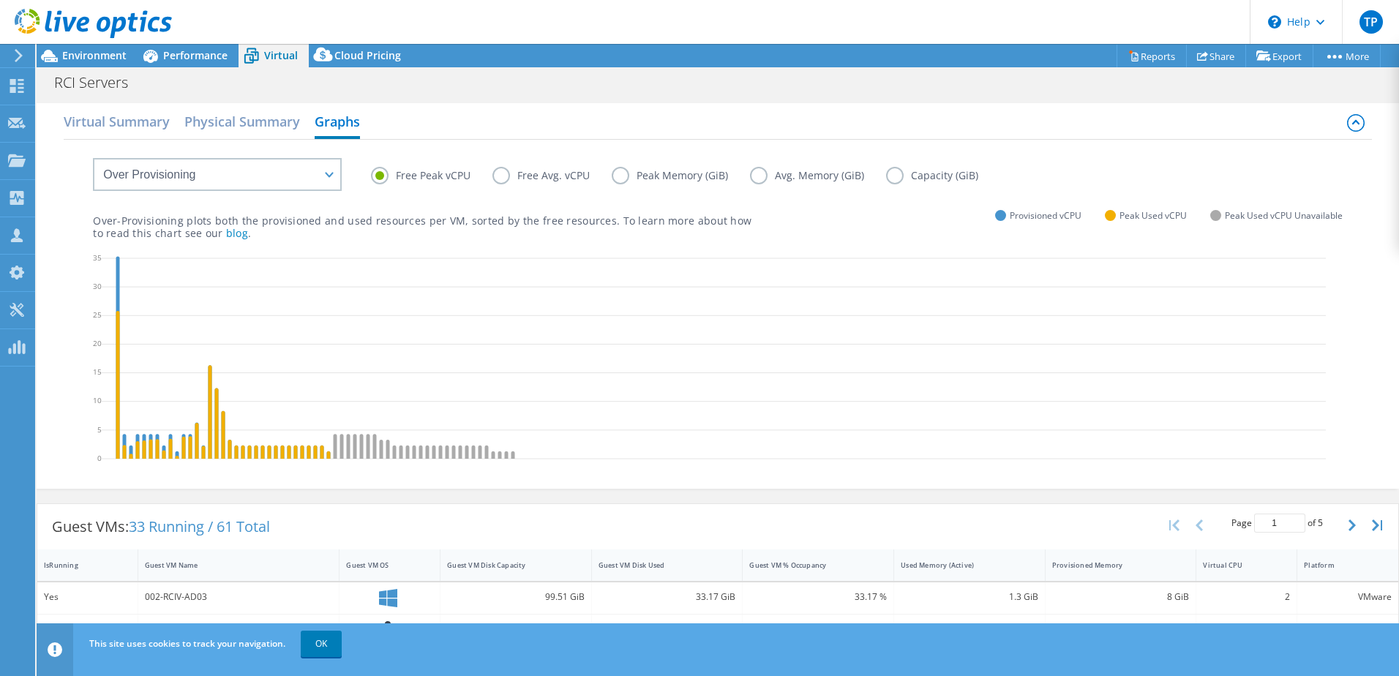
click at [896, 173] on label "Capacity (GiB)" at bounding box center [943, 176] width 114 height 18
click at [0, 0] on input "Capacity (GiB)" at bounding box center [0, 0] width 0 height 0
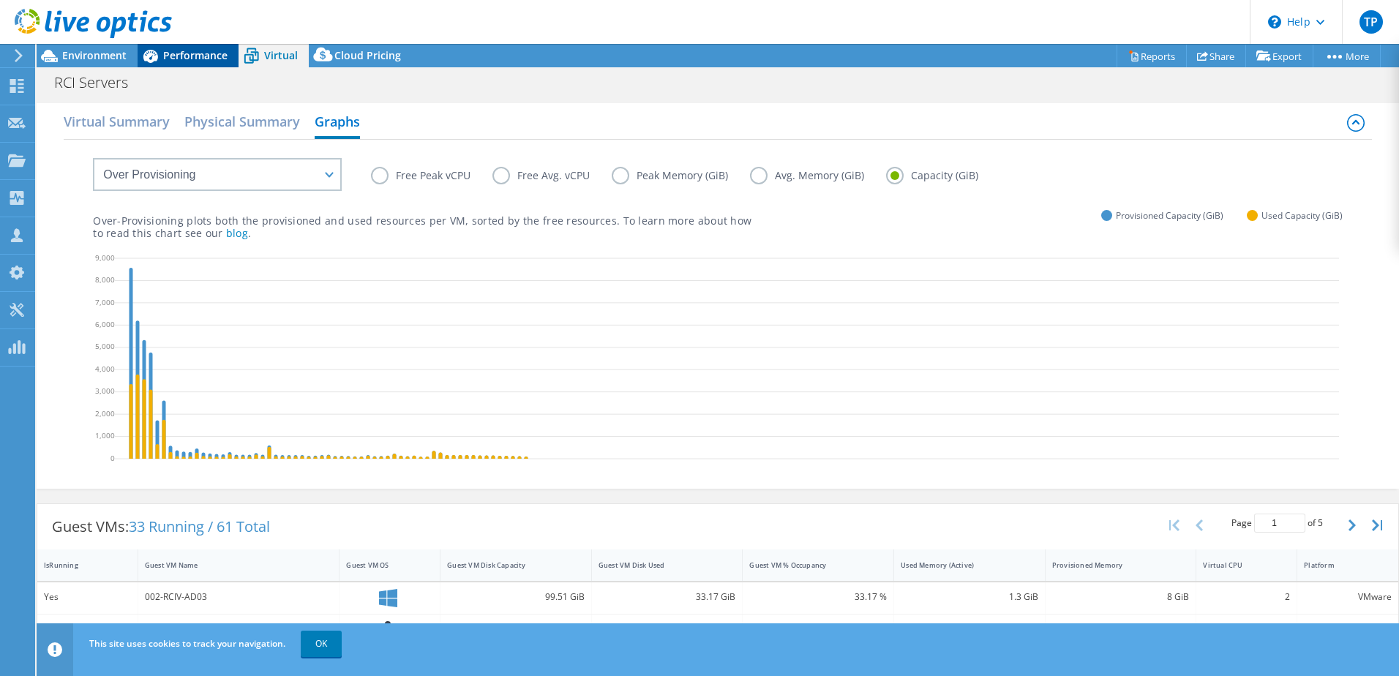
click at [218, 52] on span "Performance" at bounding box center [195, 55] width 64 height 14
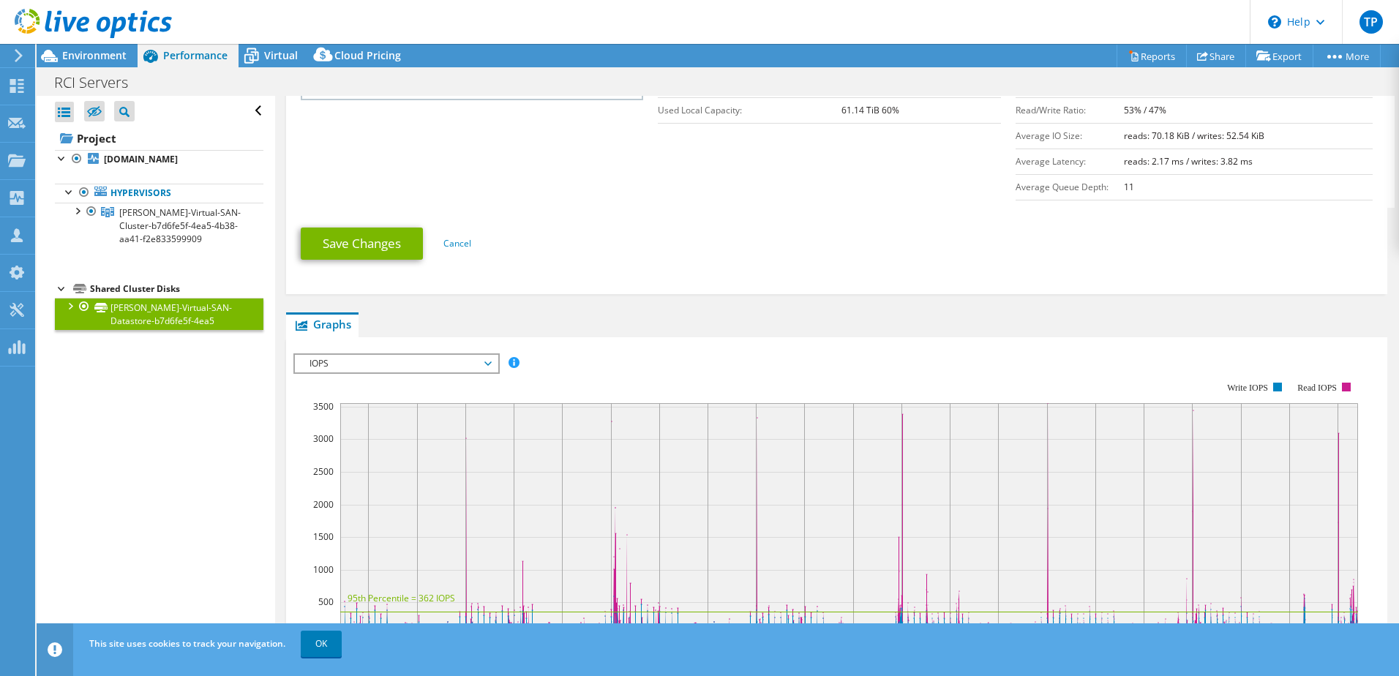
scroll to position [366, 0]
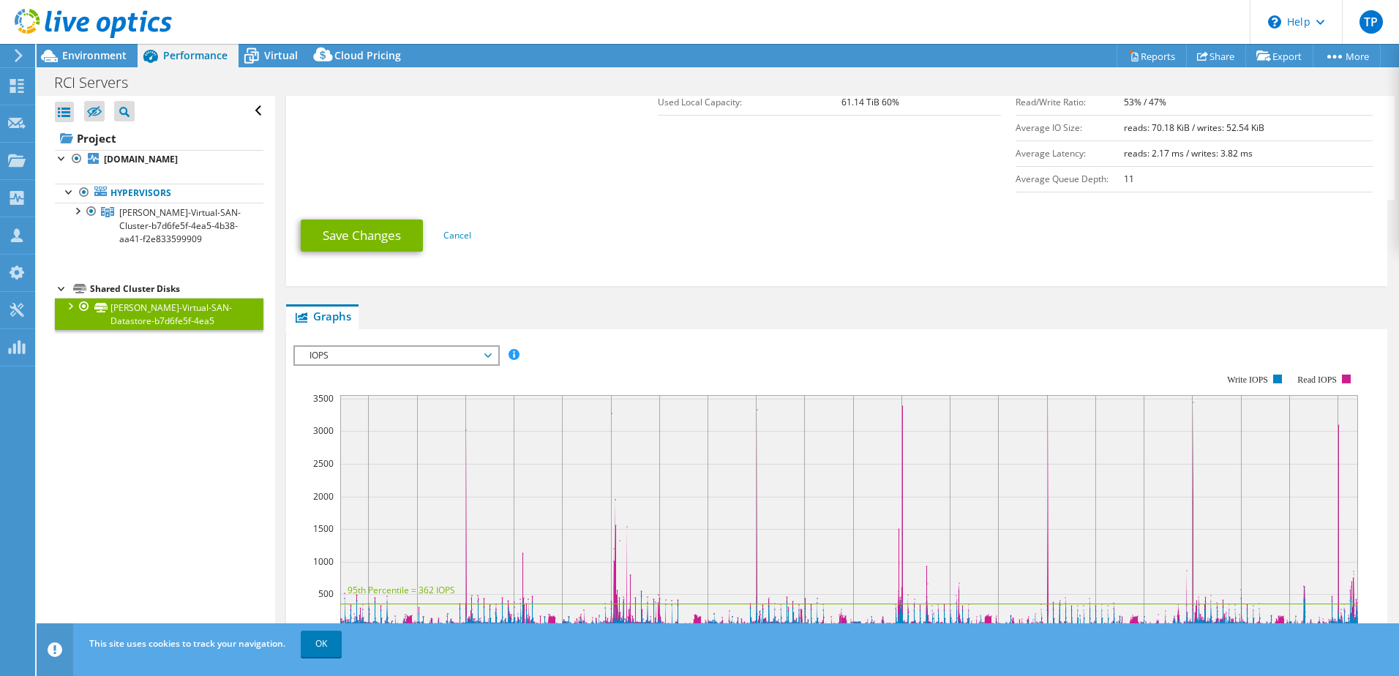
click at [474, 347] on span "IOPS" at bounding box center [396, 356] width 188 height 18
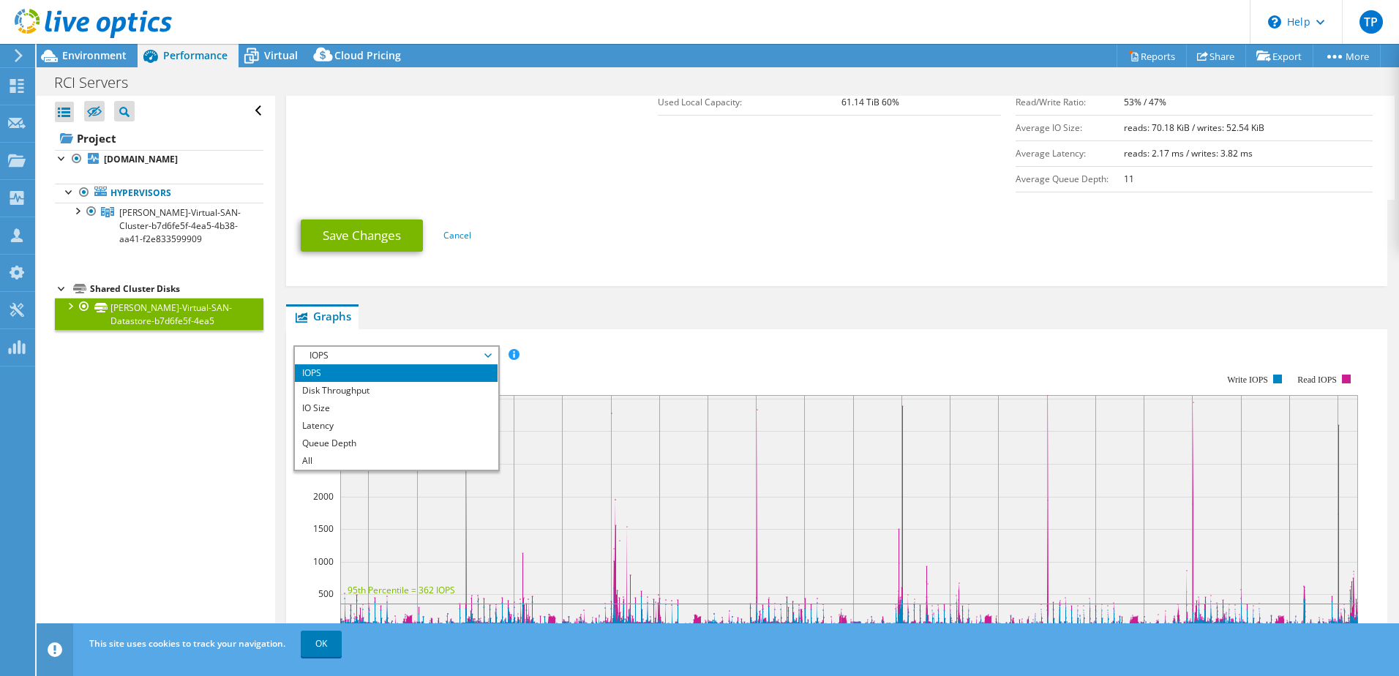
click at [643, 310] on ul "Graphs Servers Inventory Hypervisor Disks Cluster Disks Installed Applications" at bounding box center [837, 316] width 1102 height 25
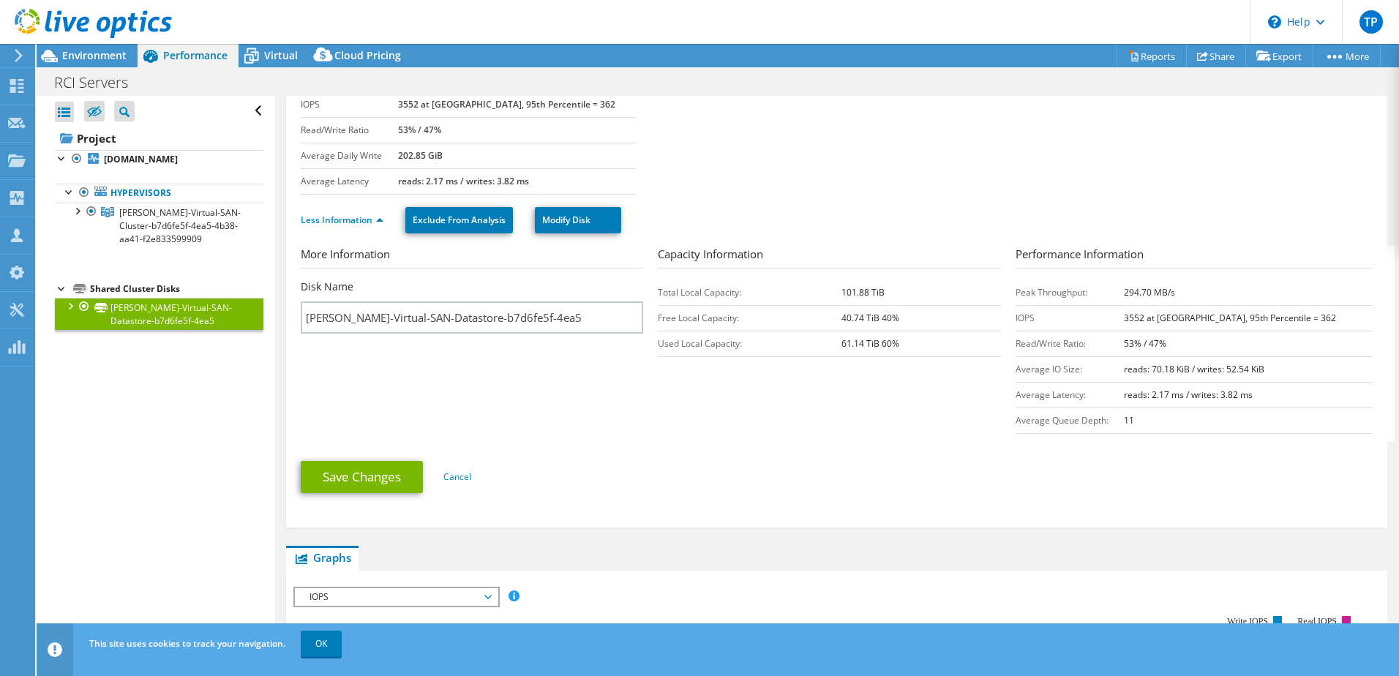
scroll to position [0, 0]
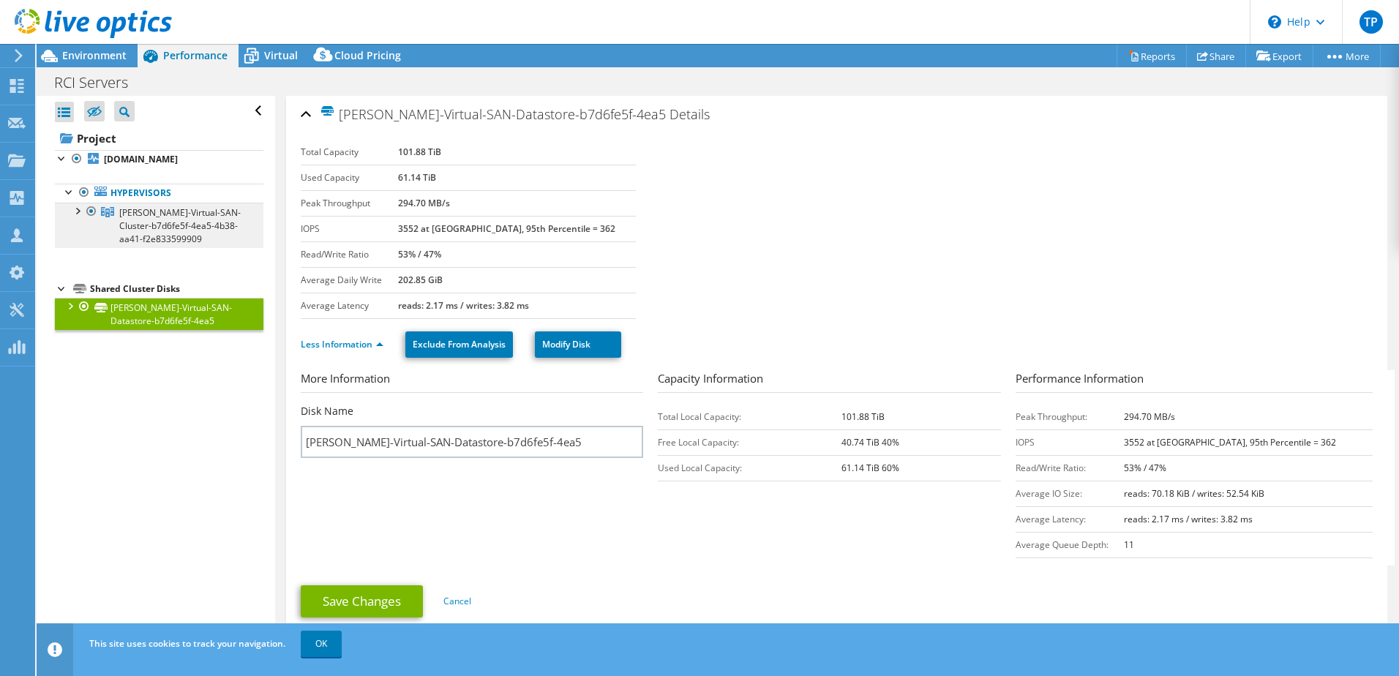
click at [217, 231] on link "[PERSON_NAME]-Virtual-SAN-Cluster-b7d6fe5f-4ea5-4b38-aa41-f2e833599909" at bounding box center [159, 225] width 209 height 45
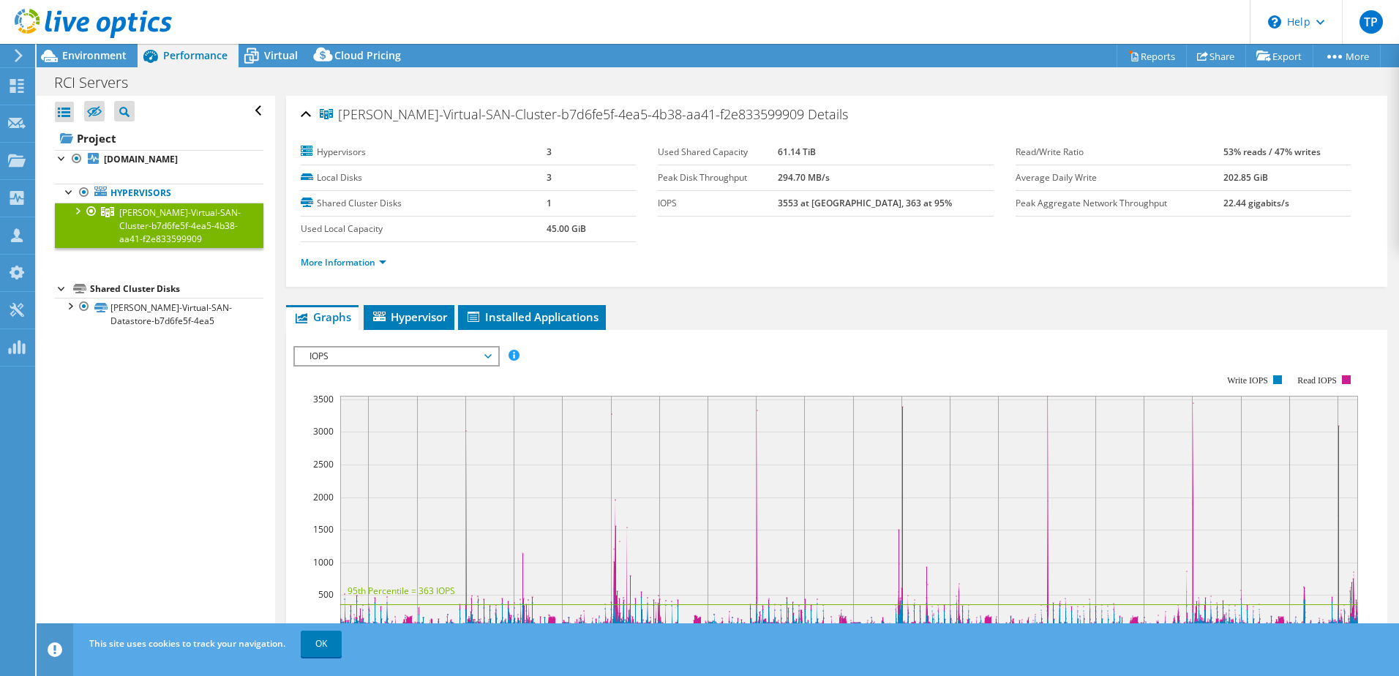
click at [367, 269] on li "More Information" at bounding box center [348, 263] width 94 height 16
click at [361, 263] on link "More Information" at bounding box center [344, 262] width 86 height 12
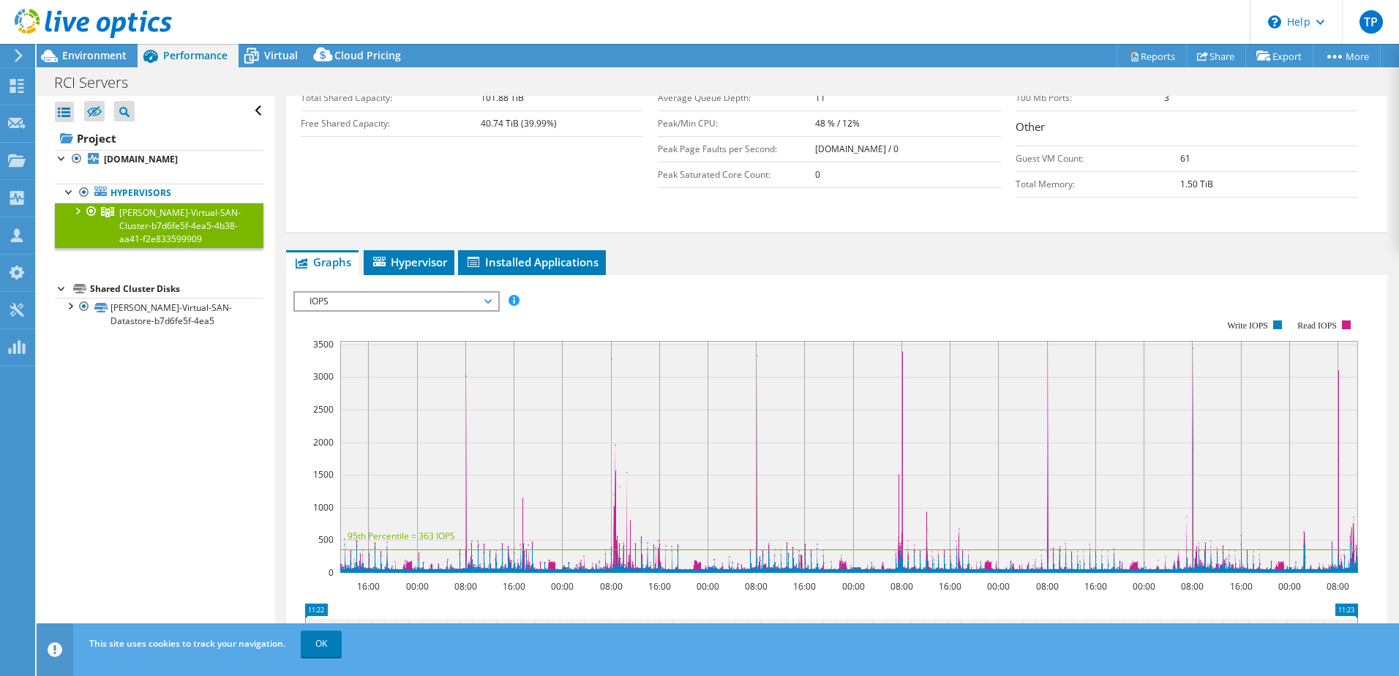
scroll to position [439, 0]
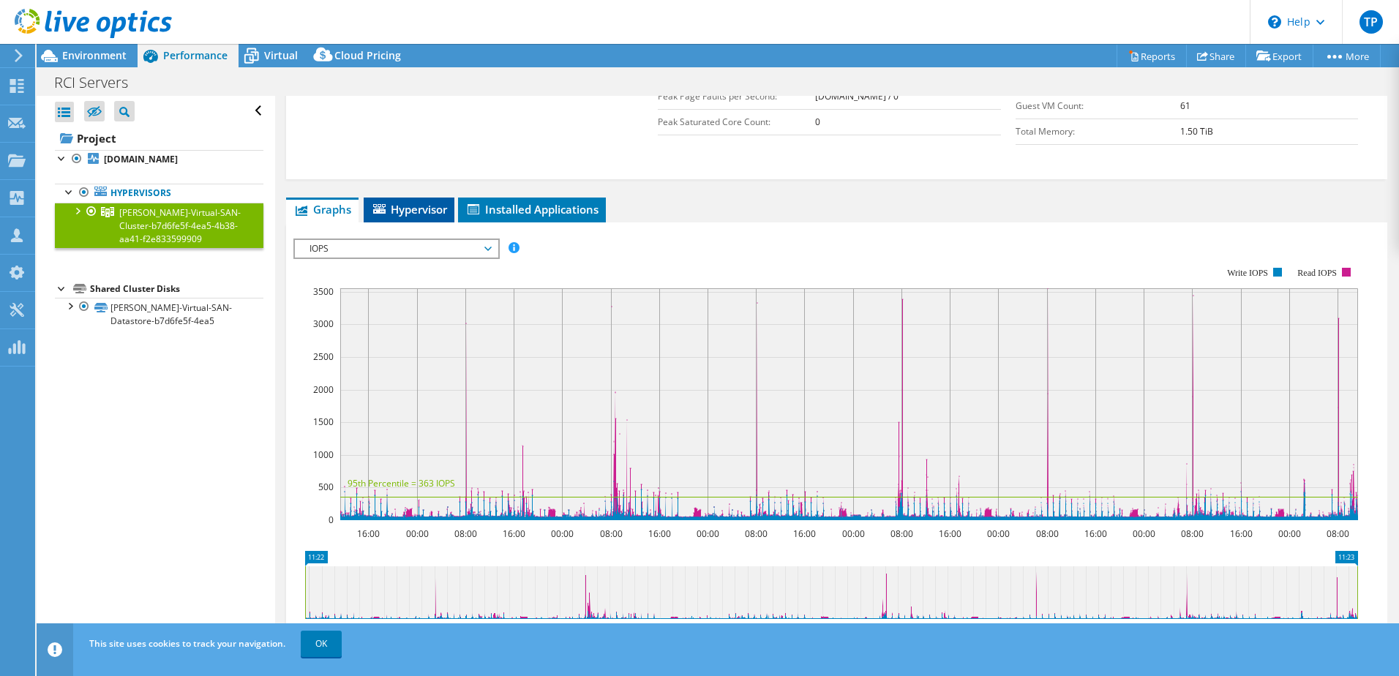
click at [413, 211] on span "Hypervisor" at bounding box center [409, 209] width 76 height 15
